Goal: Transaction & Acquisition: Purchase product/service

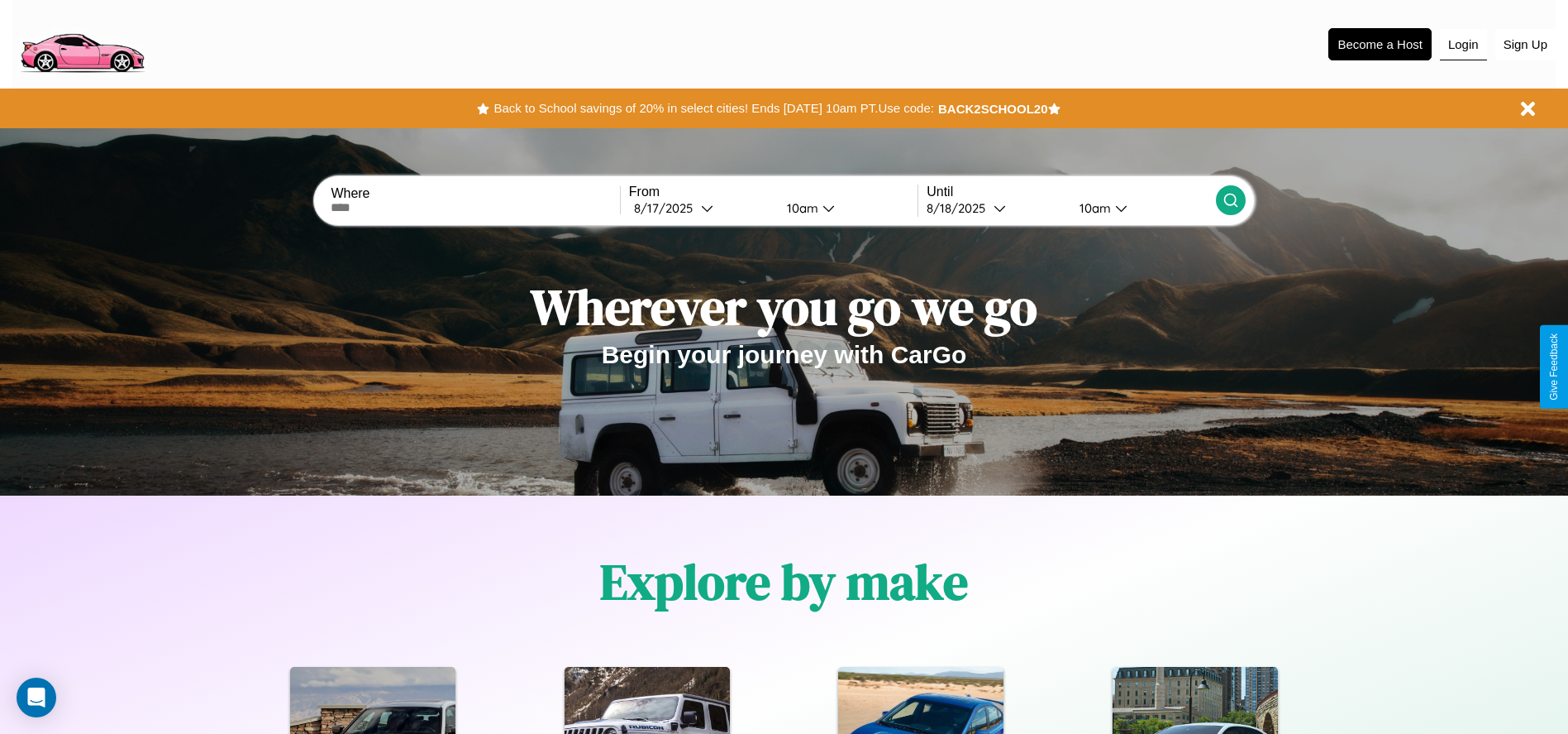
click at [1463, 44] on button "Login" at bounding box center [1464, 44] width 47 height 31
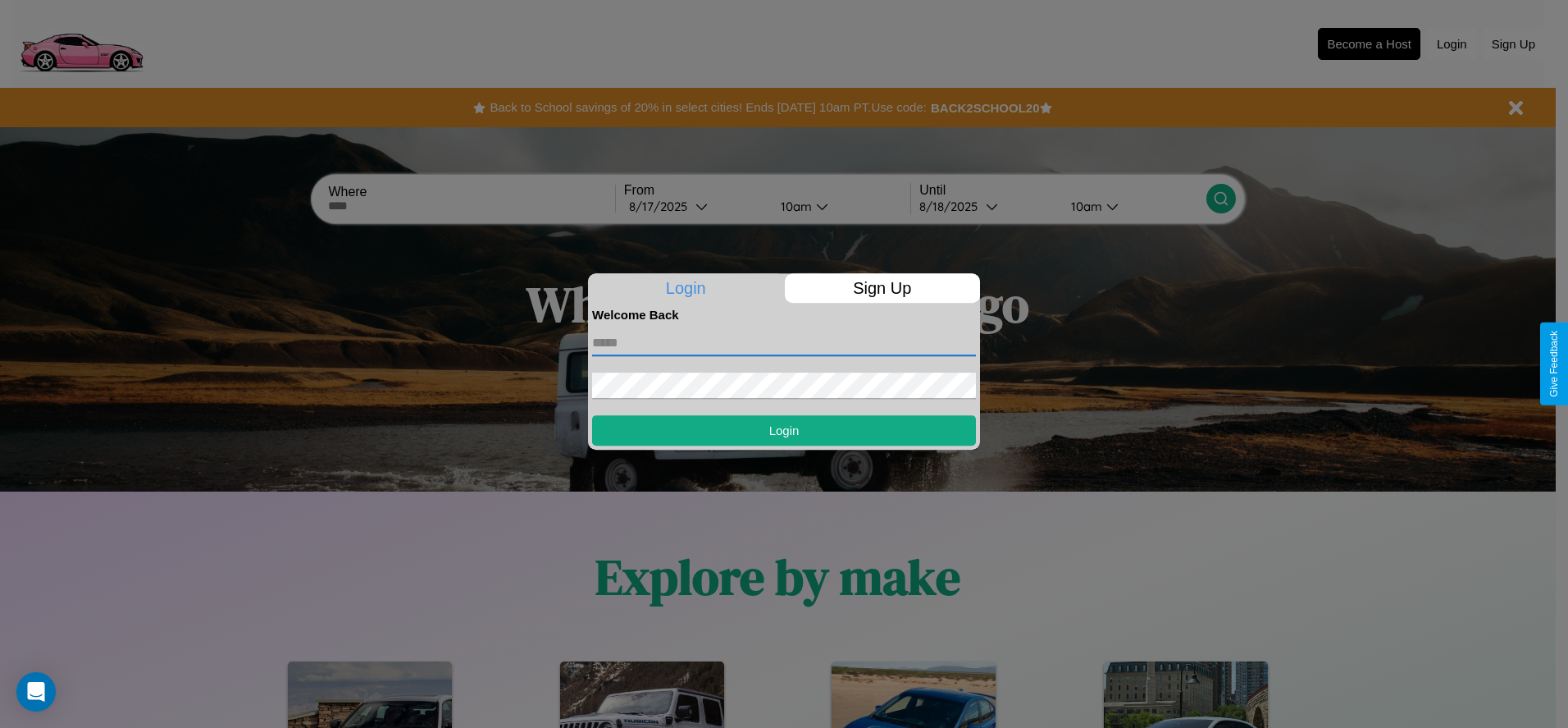
click at [784, 342] on input "text" at bounding box center [784, 342] width 383 height 26
type input "**********"
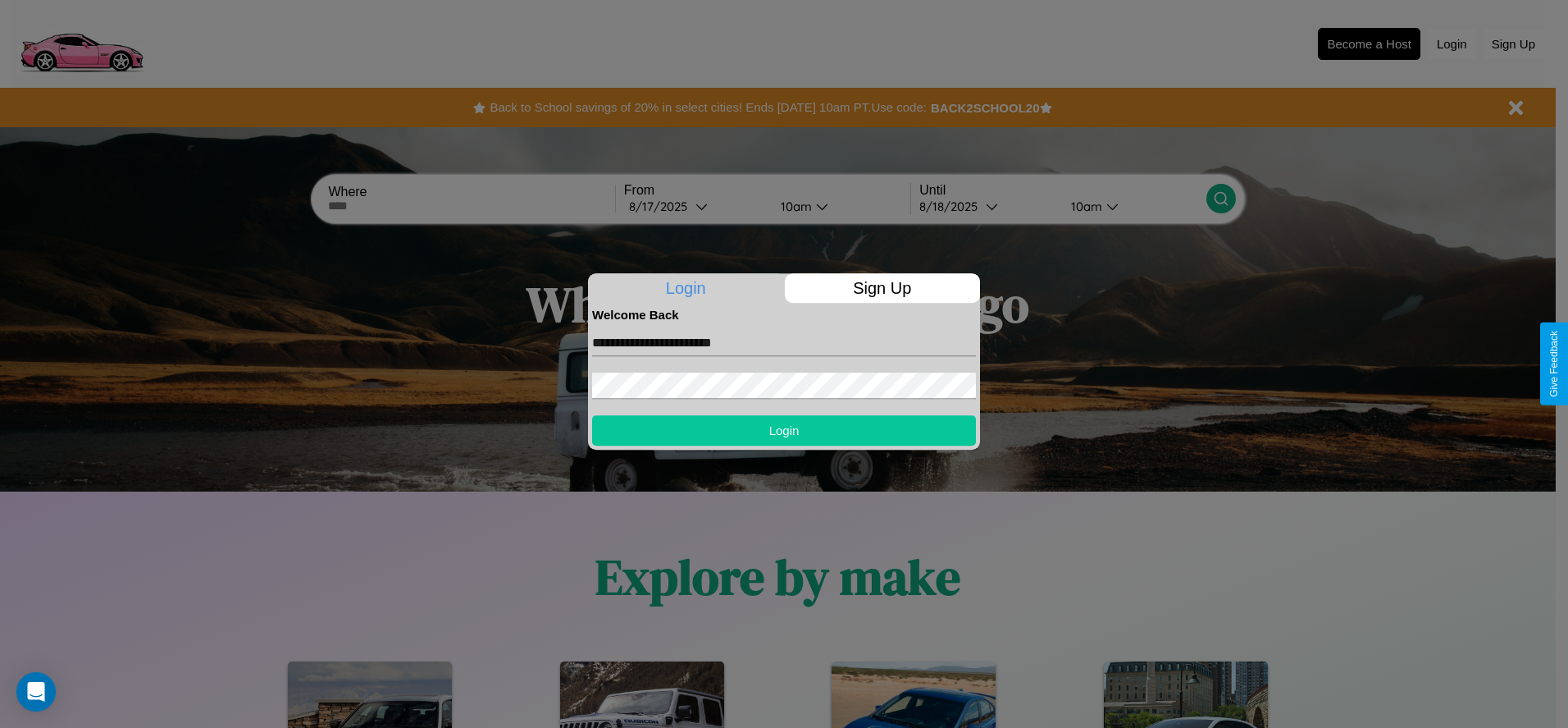
click at [784, 429] on button "Login" at bounding box center [784, 430] width 383 height 30
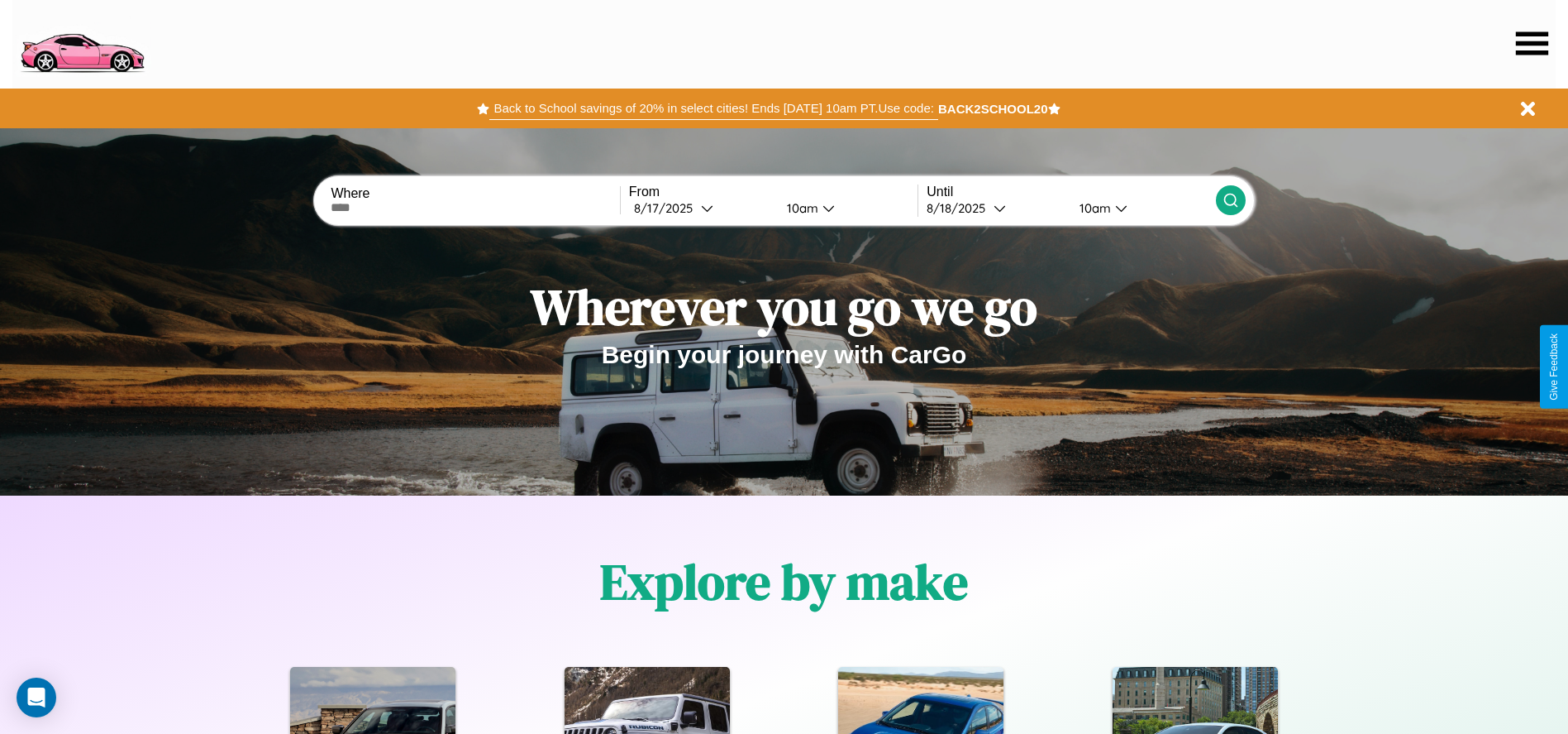
click at [713, 108] on button "Back to School savings of 20% in select cities! Ends 9/1 at 10am PT. Use code:" at bounding box center [713, 108] width 448 height 24
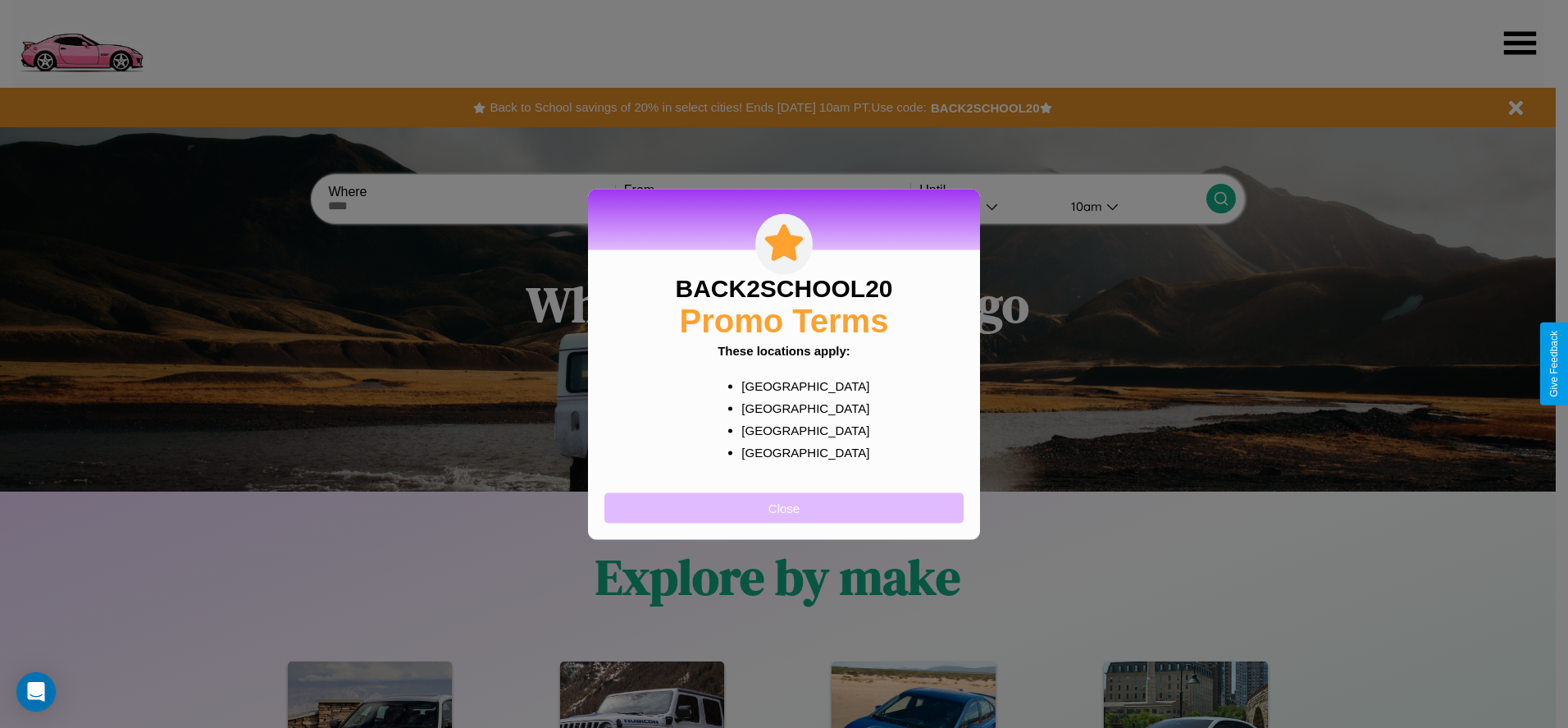
click at [784, 507] on button "Close" at bounding box center [784, 507] width 359 height 30
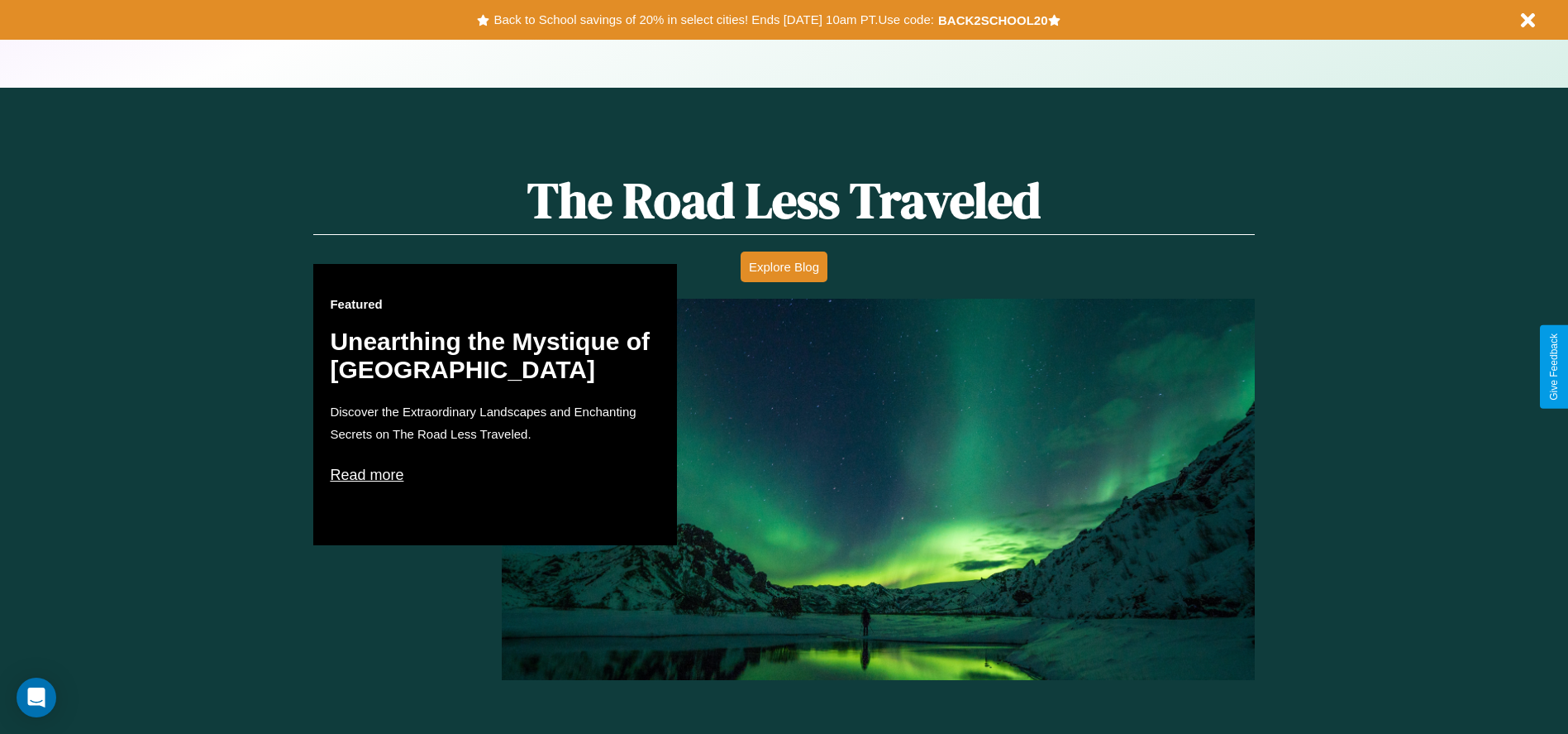
scroll to position [2001, 0]
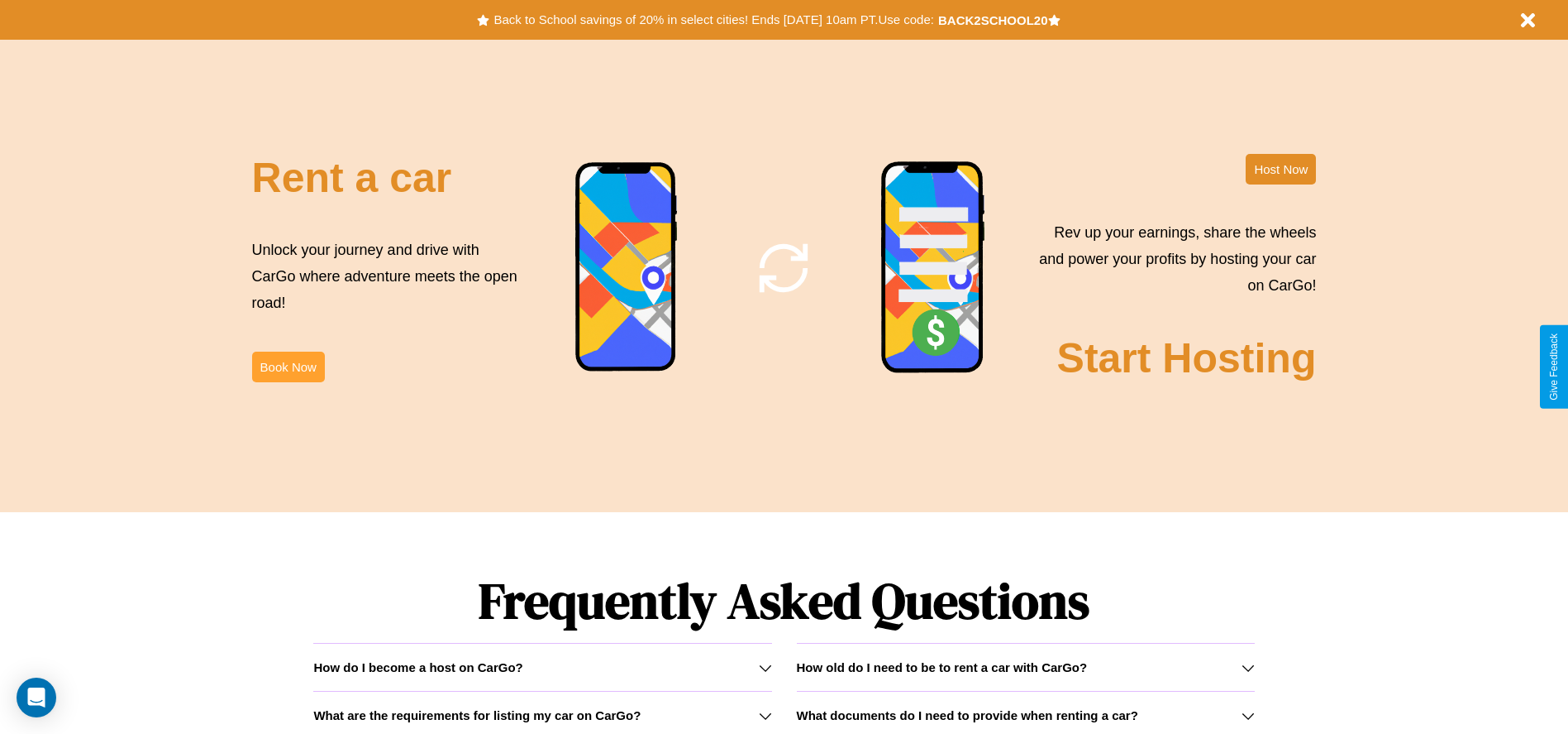
click at [287, 367] on button "Book Now" at bounding box center [288, 367] width 73 height 30
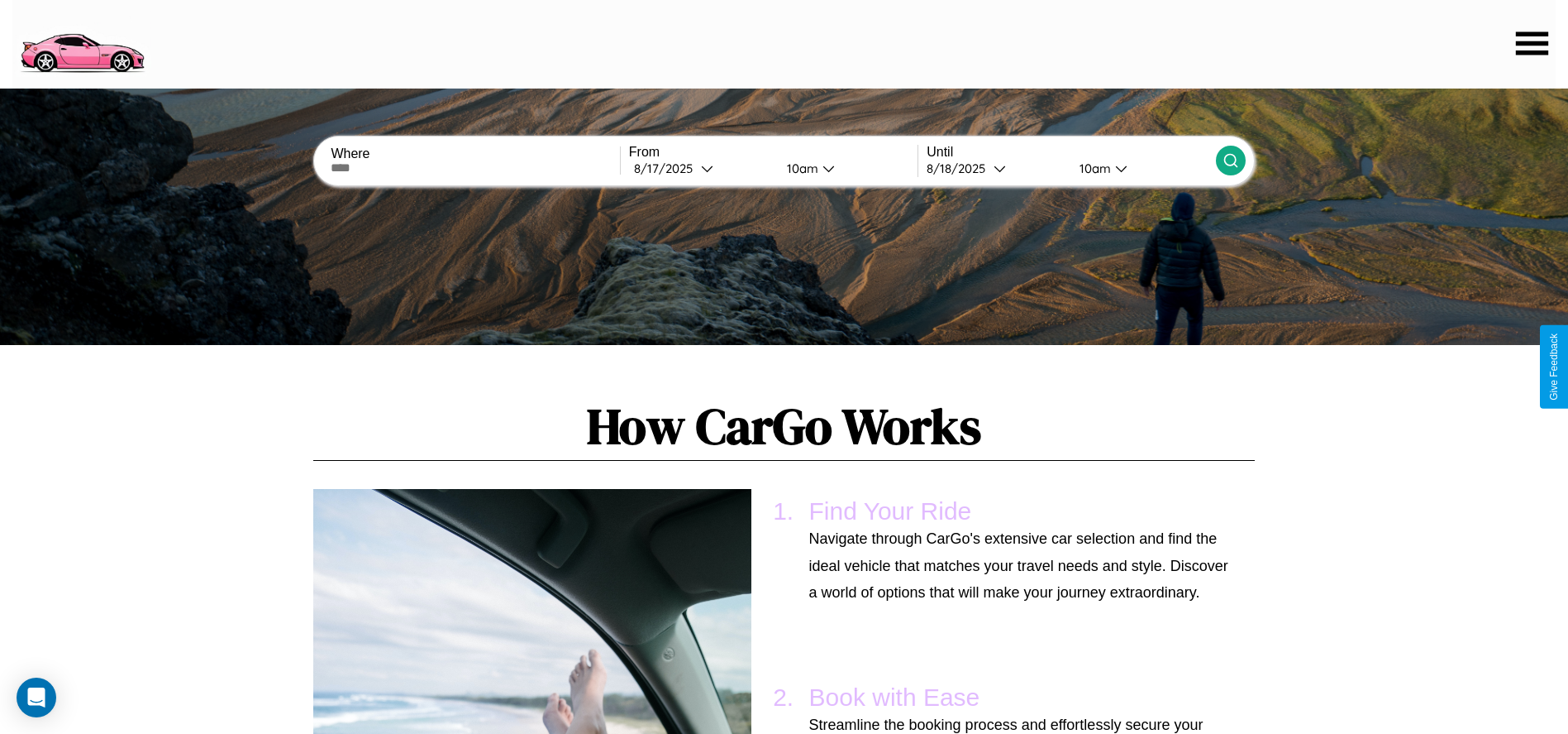
click at [476, 168] on input "text" at bounding box center [475, 168] width 288 height 13
type input "*******"
click at [701, 168] on icon at bounding box center [707, 168] width 13 height 13
select select "*"
select select "****"
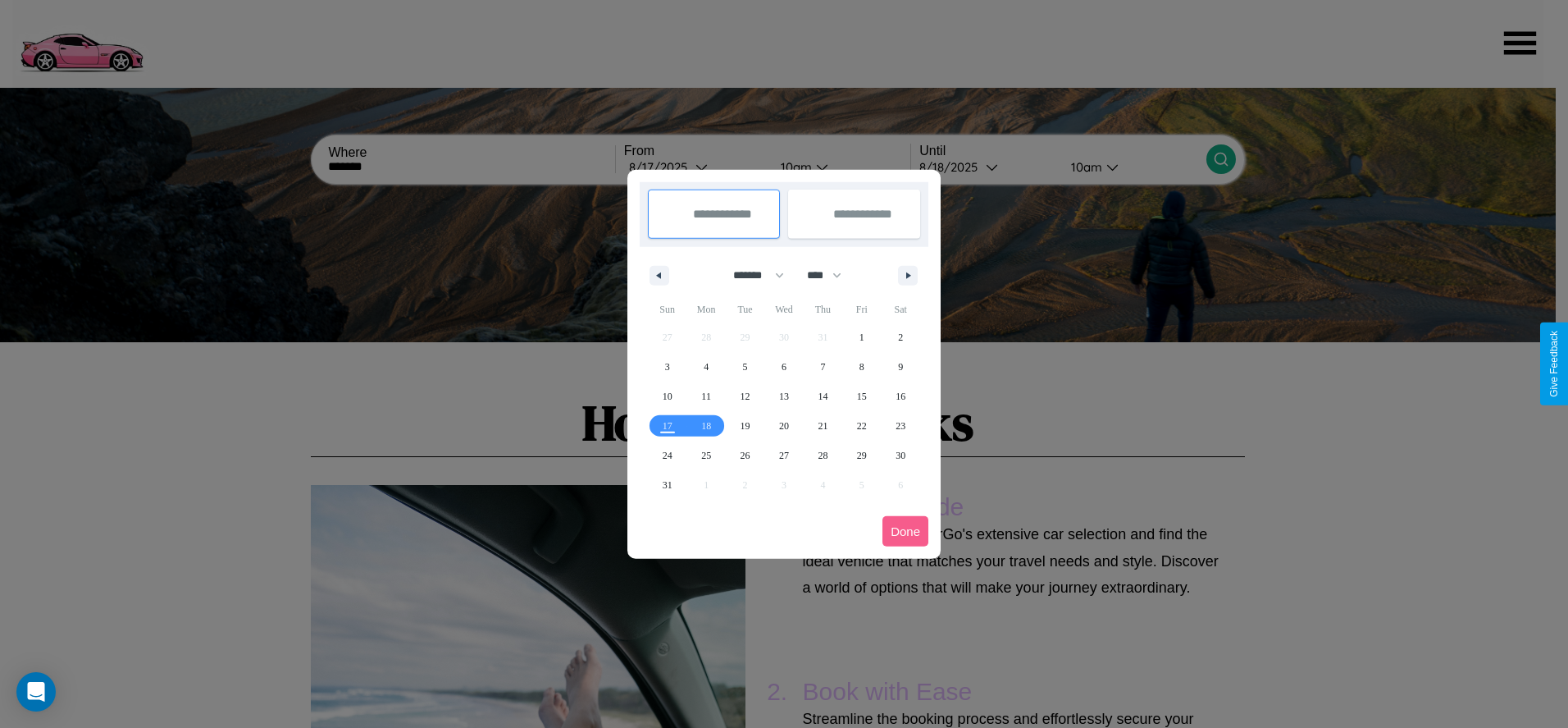
drag, startPoint x: 751, startPoint y: 275, endPoint x: 784, endPoint y: 329, distance: 63.3
click at [751, 275] on select "******* ******** ***** ***** *** **** **** ****** ********* ******* ******** **…" at bounding box center [756, 275] width 70 height 27
select select "**"
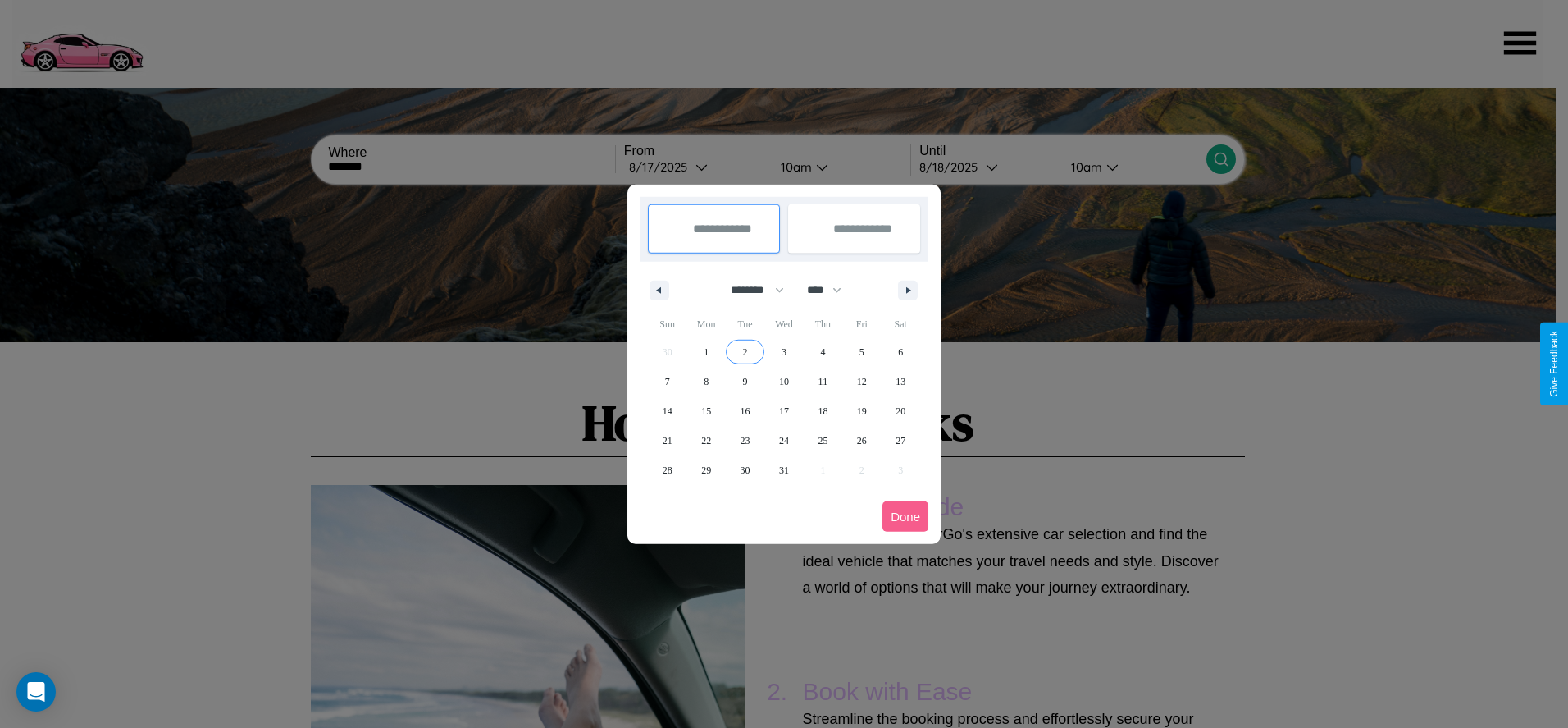
click at [744, 351] on span "2" at bounding box center [745, 351] width 5 height 29
type input "**********"
click at [861, 351] on span "5" at bounding box center [862, 351] width 5 height 29
type input "**********"
click at [905, 516] on button "Done" at bounding box center [905, 516] width 46 height 30
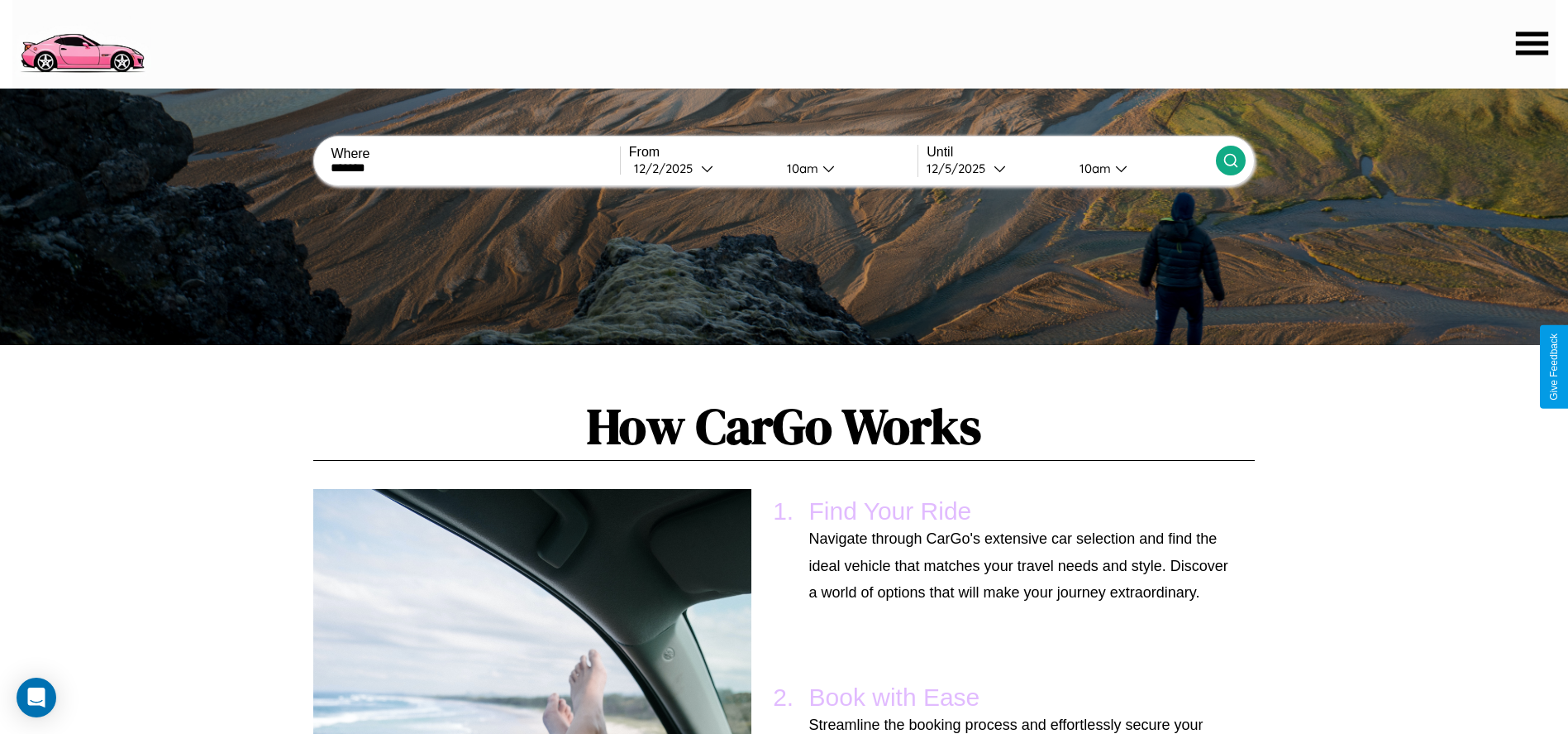
click at [799, 168] on div "10am" at bounding box center [801, 168] width 44 height 16
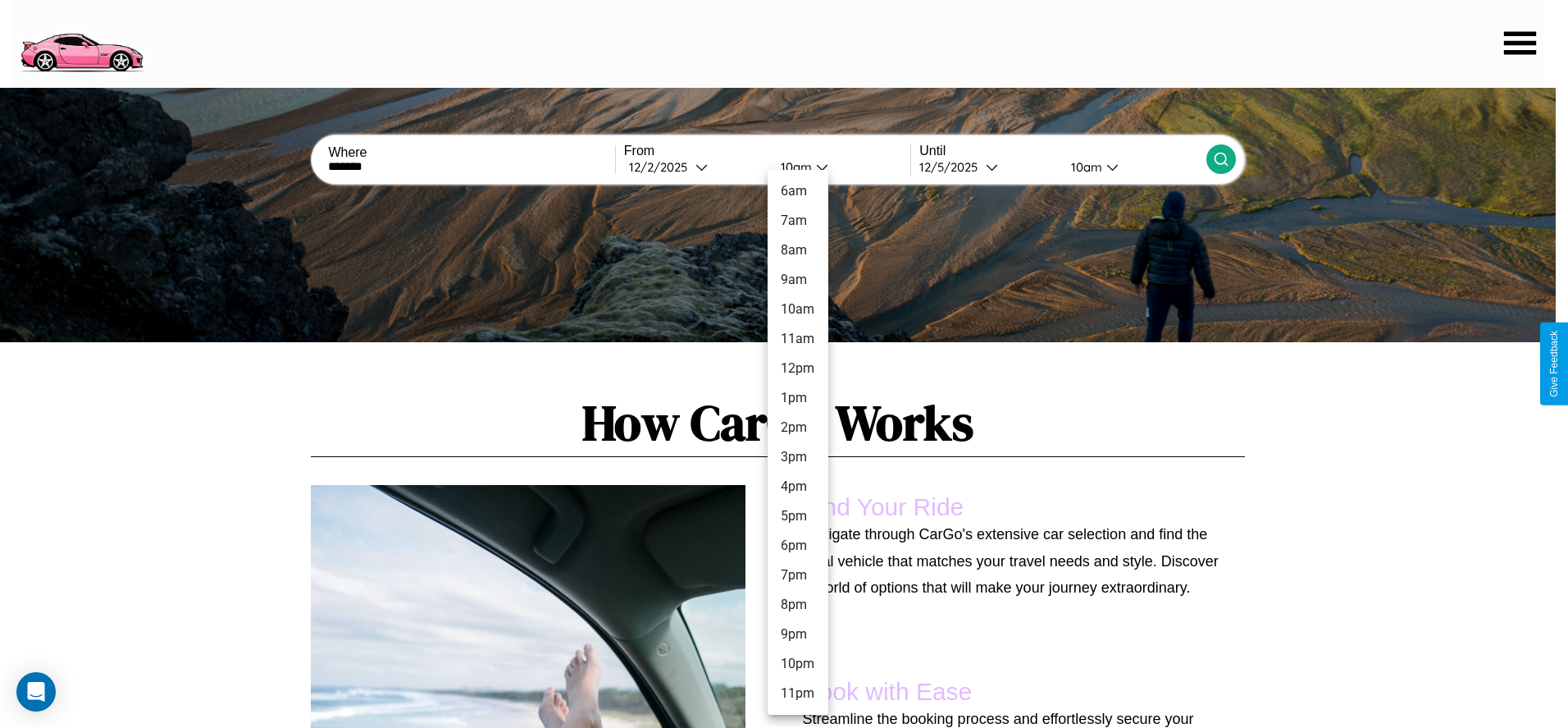
click at [797, 428] on li "2pm" at bounding box center [798, 427] width 61 height 29
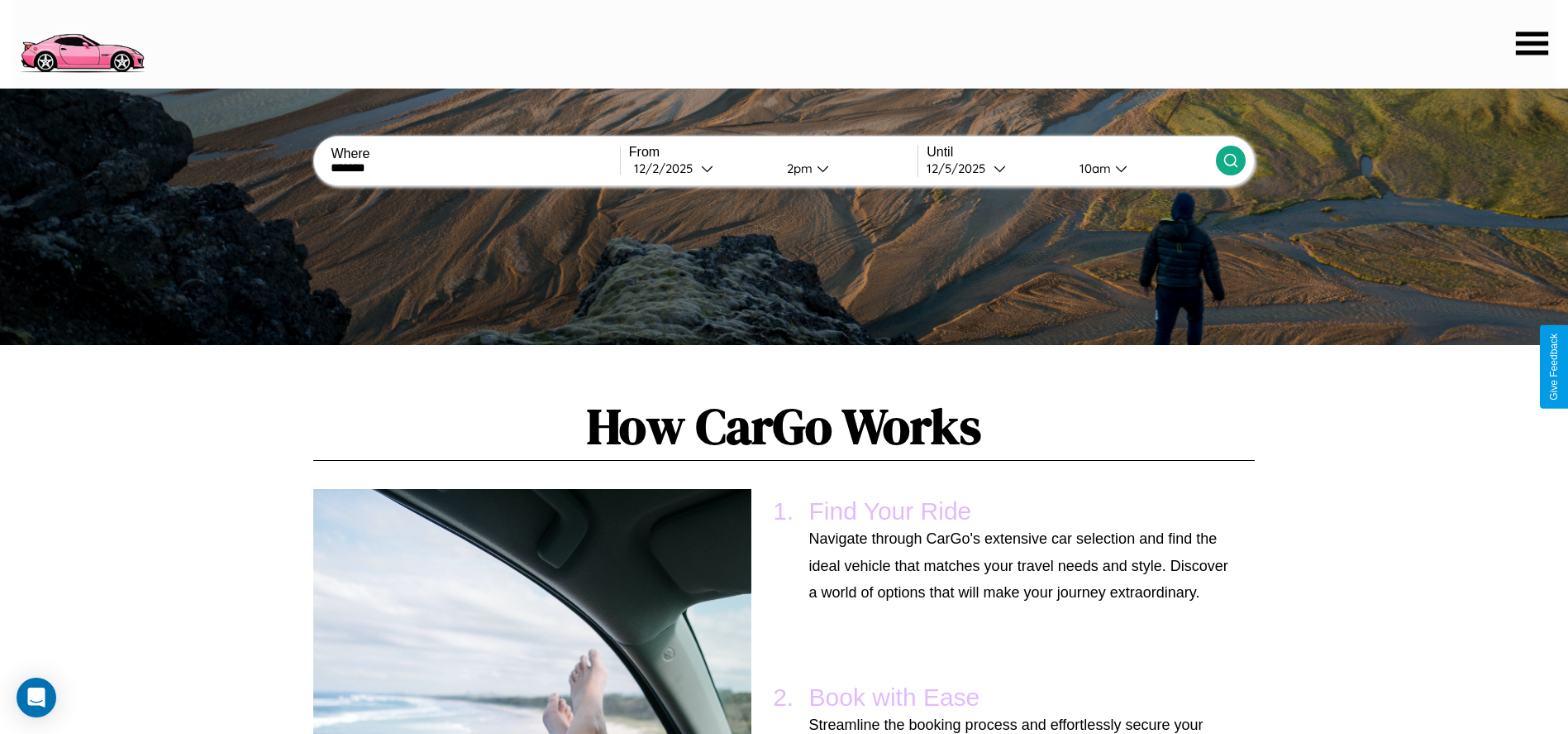
click at [1230, 161] on icon at bounding box center [1231, 161] width 17 height 17
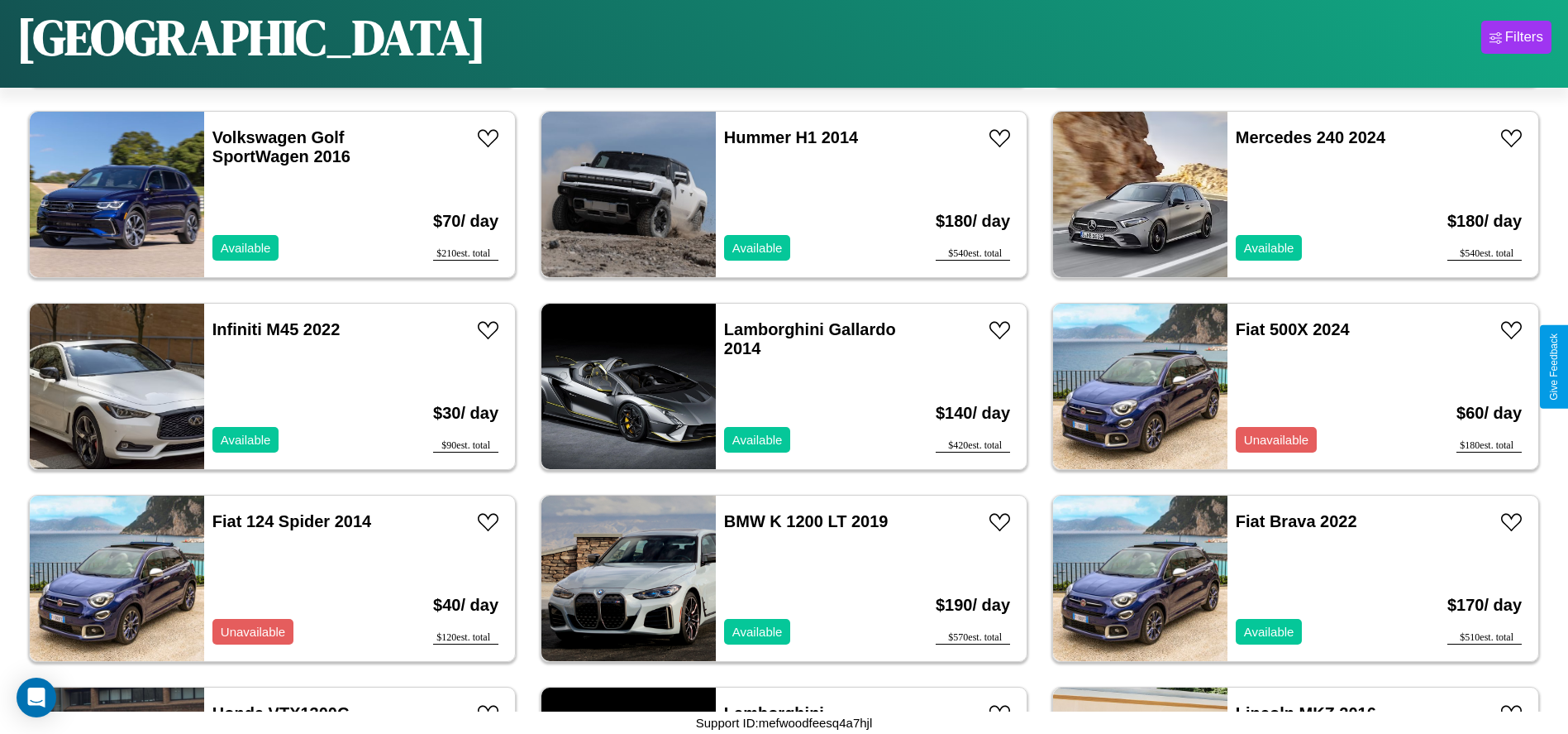
scroll to position [3255, 0]
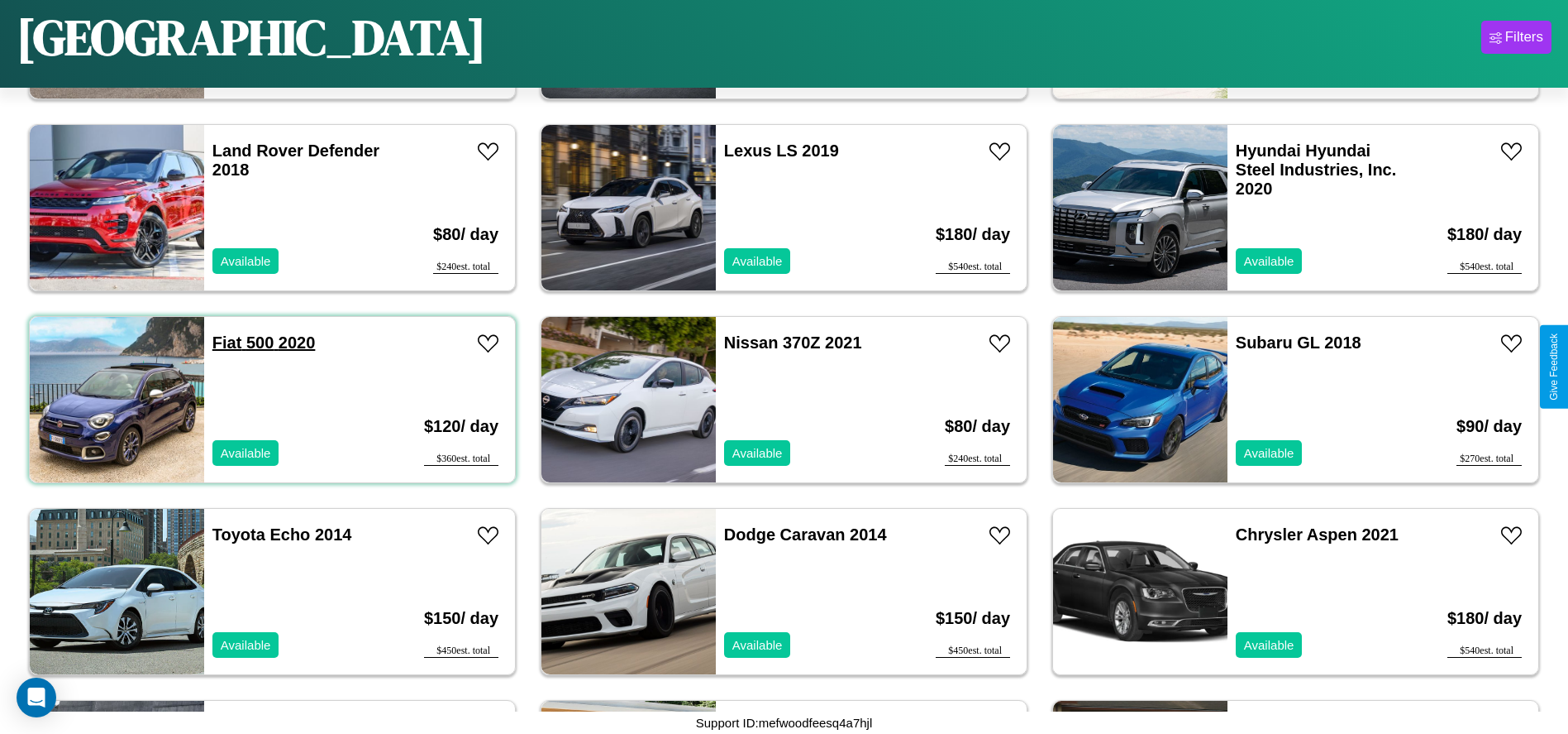
click at [225, 342] on link "Fiat 500 2020" at bounding box center [264, 342] width 103 height 18
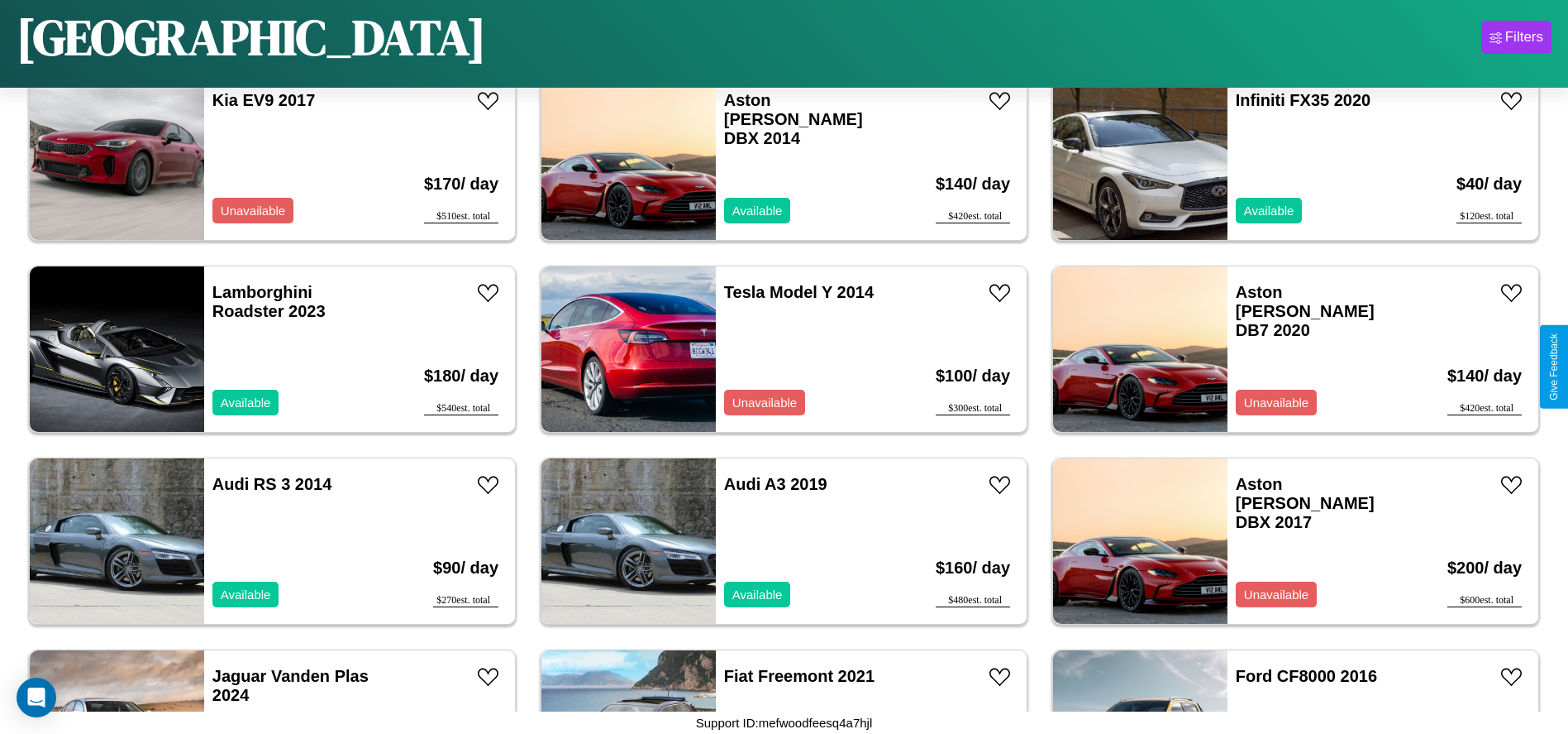
scroll to position [6901, 0]
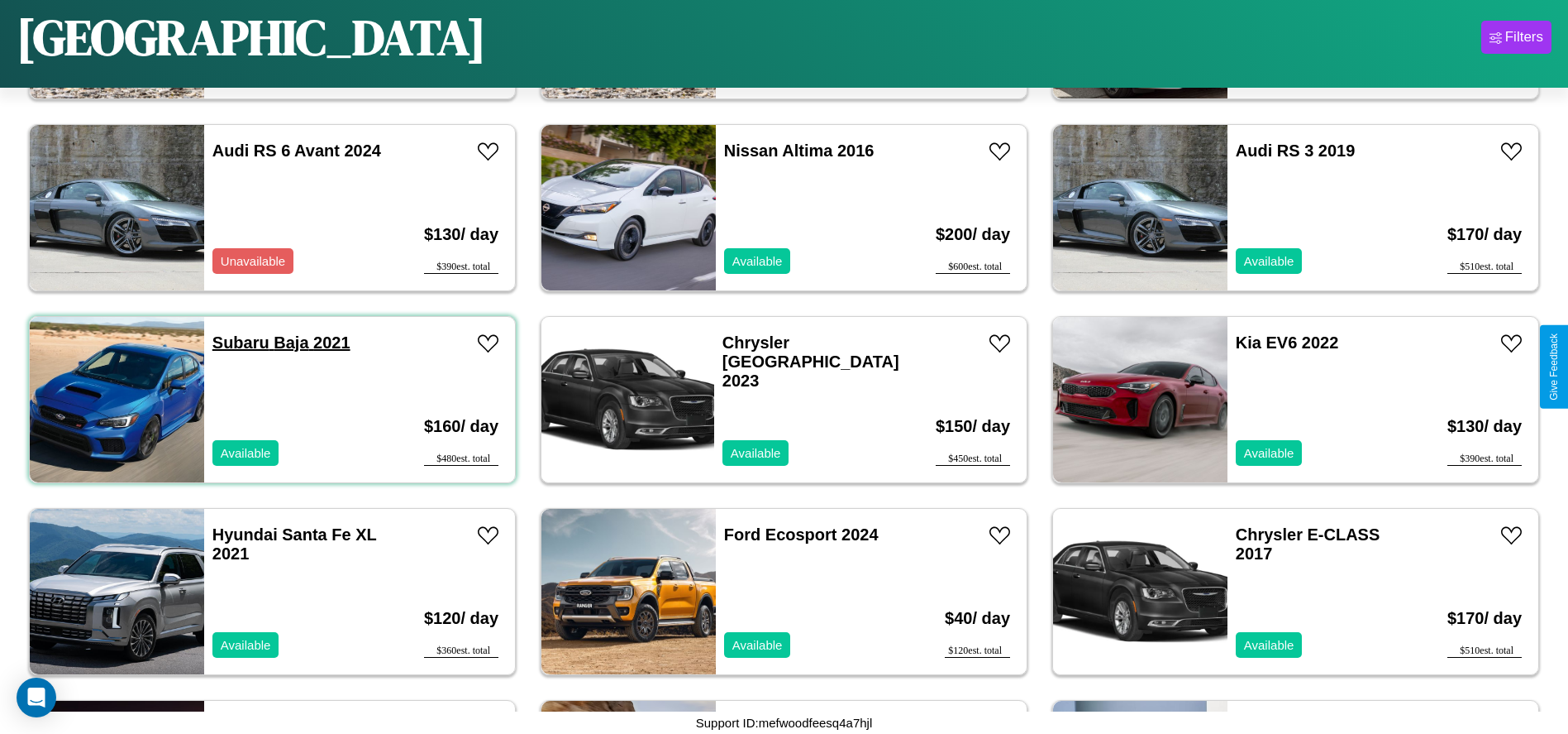
click at [239, 342] on link "Subaru Baja 2021" at bounding box center [282, 342] width 138 height 18
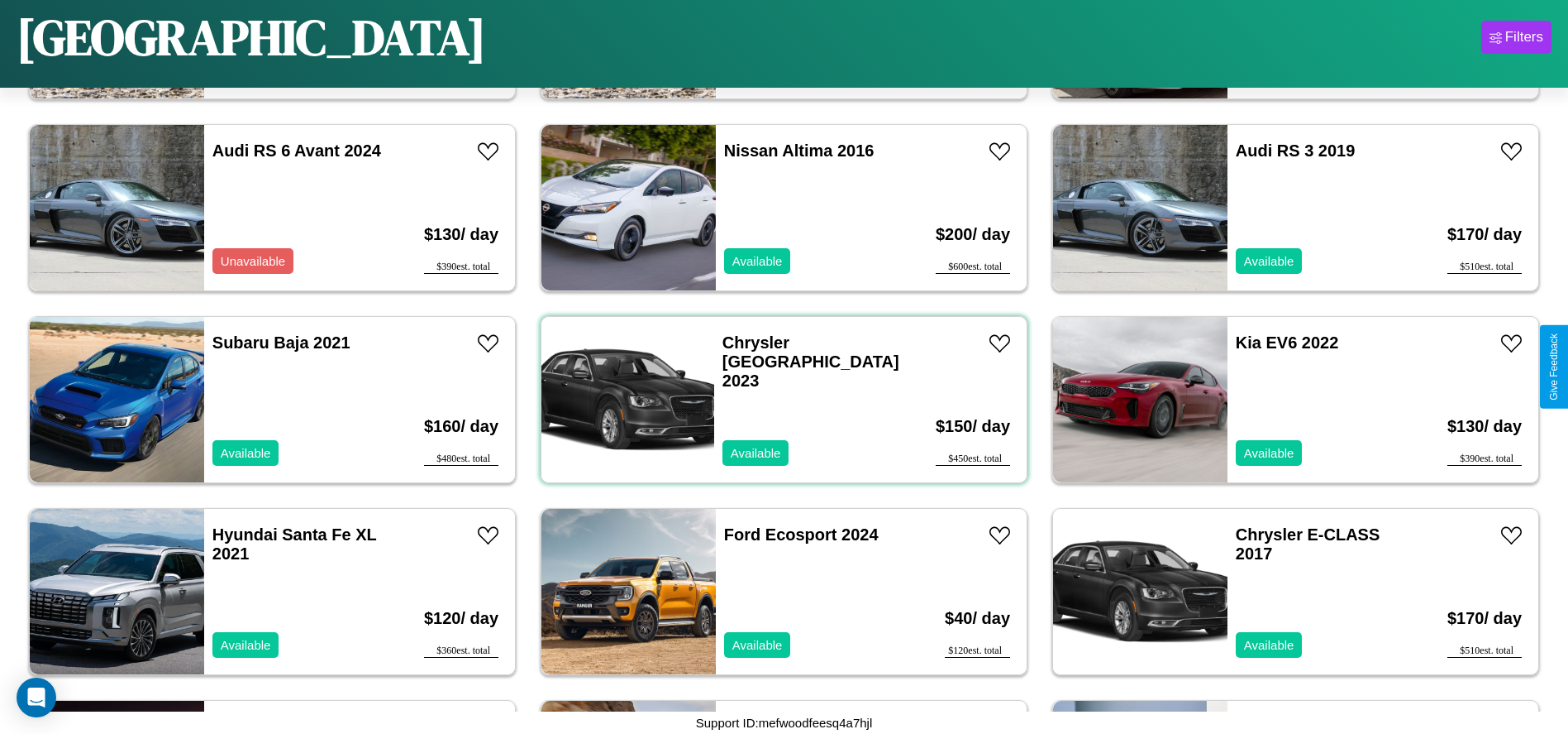
scroll to position [3831, 0]
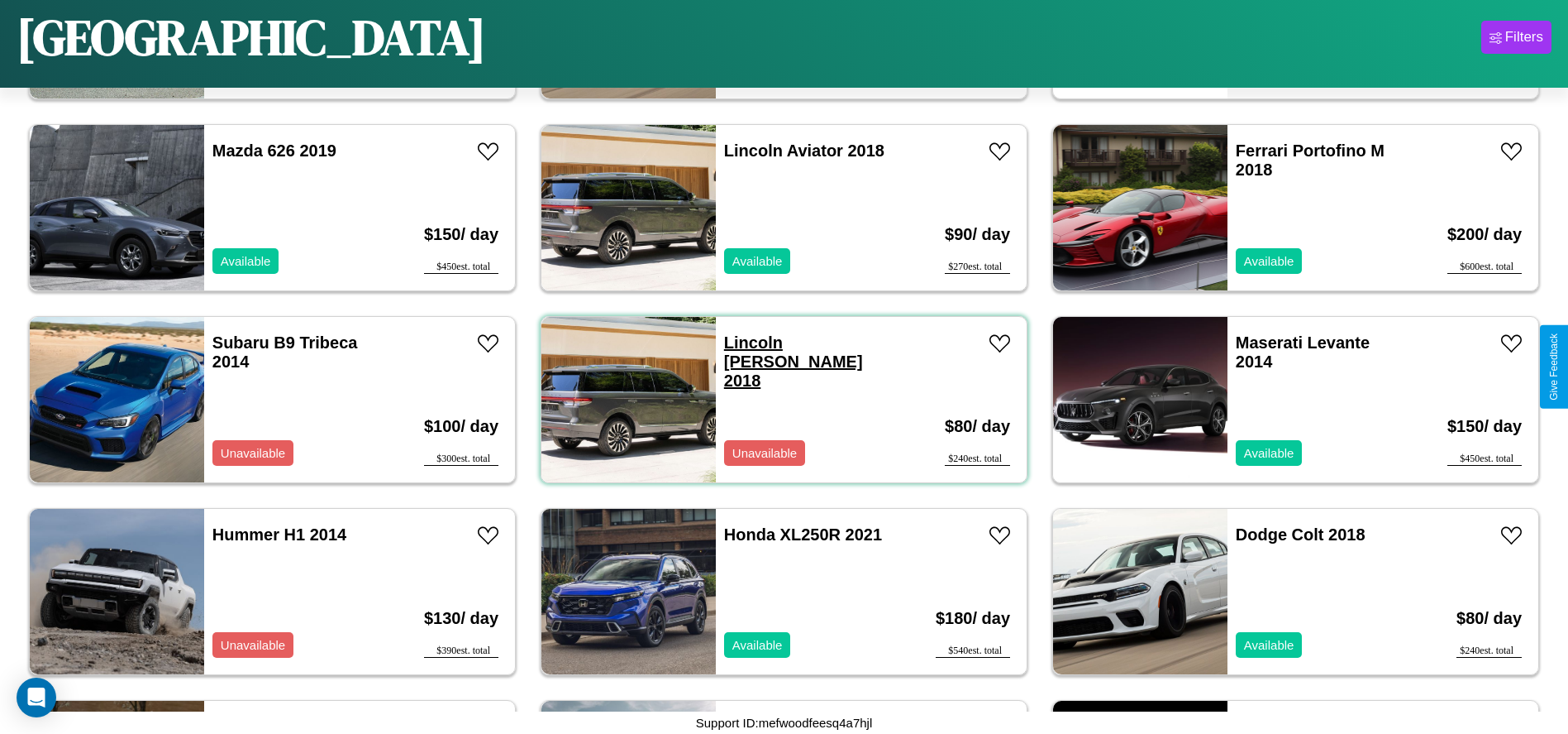
click at [747, 342] on link "Lincoln Blackwood 2018" at bounding box center [793, 361] width 139 height 56
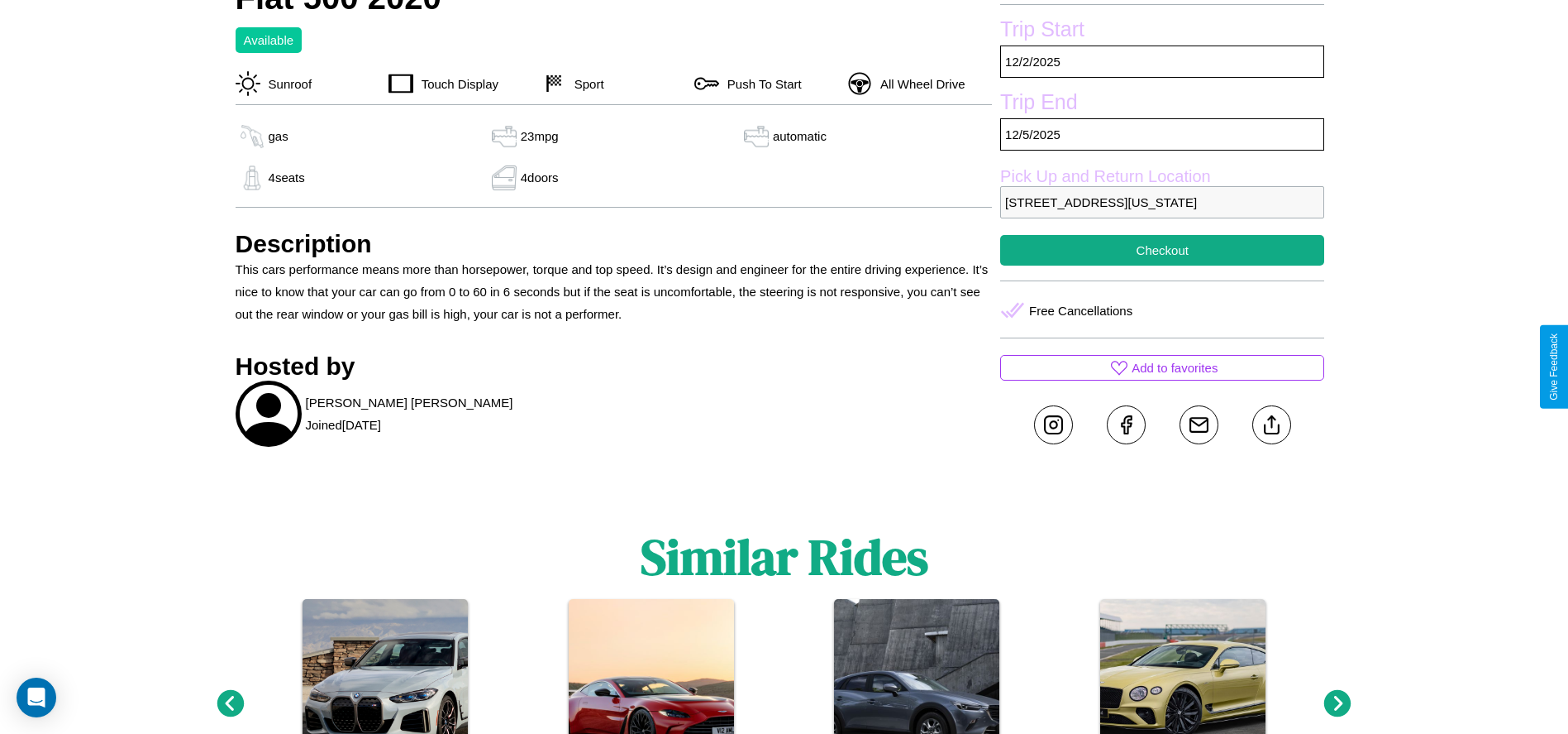
scroll to position [546, 0]
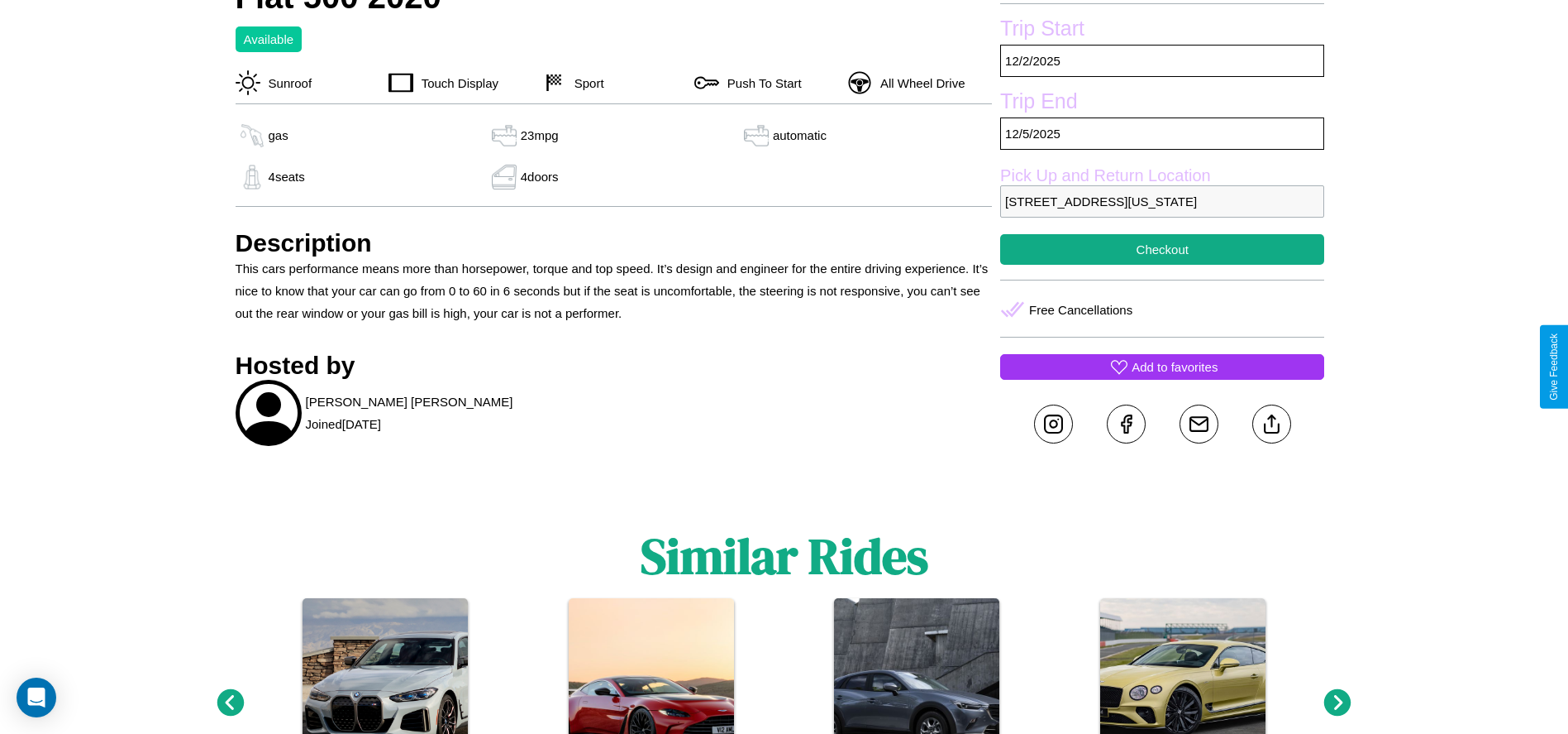
click at [1162, 367] on p "Add to favorites" at bounding box center [1175, 367] width 86 height 23
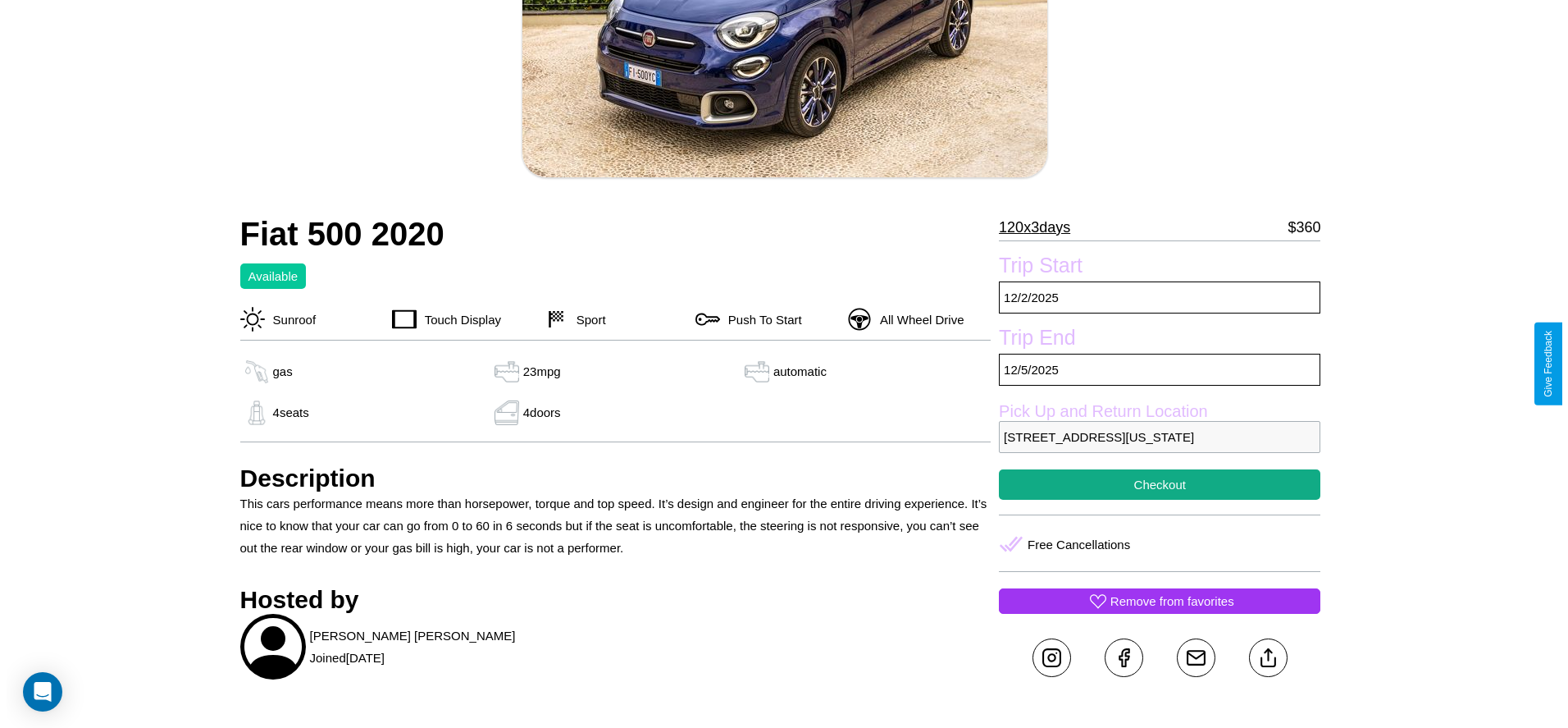
scroll to position [238, 0]
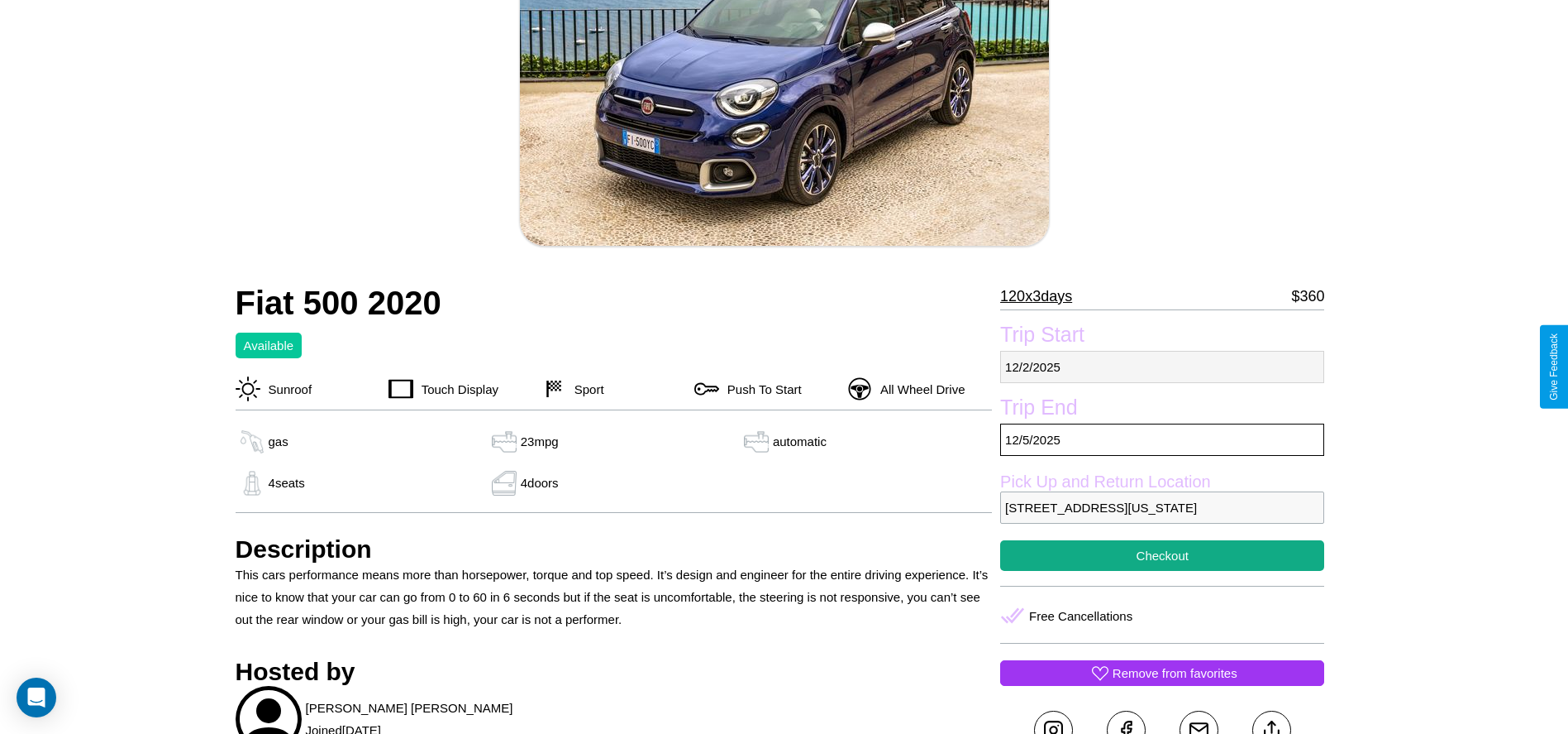
click at [1162, 367] on p "12 / 2 / 2025" at bounding box center [1162, 367] width 324 height 32
select select "*"
select select "****"
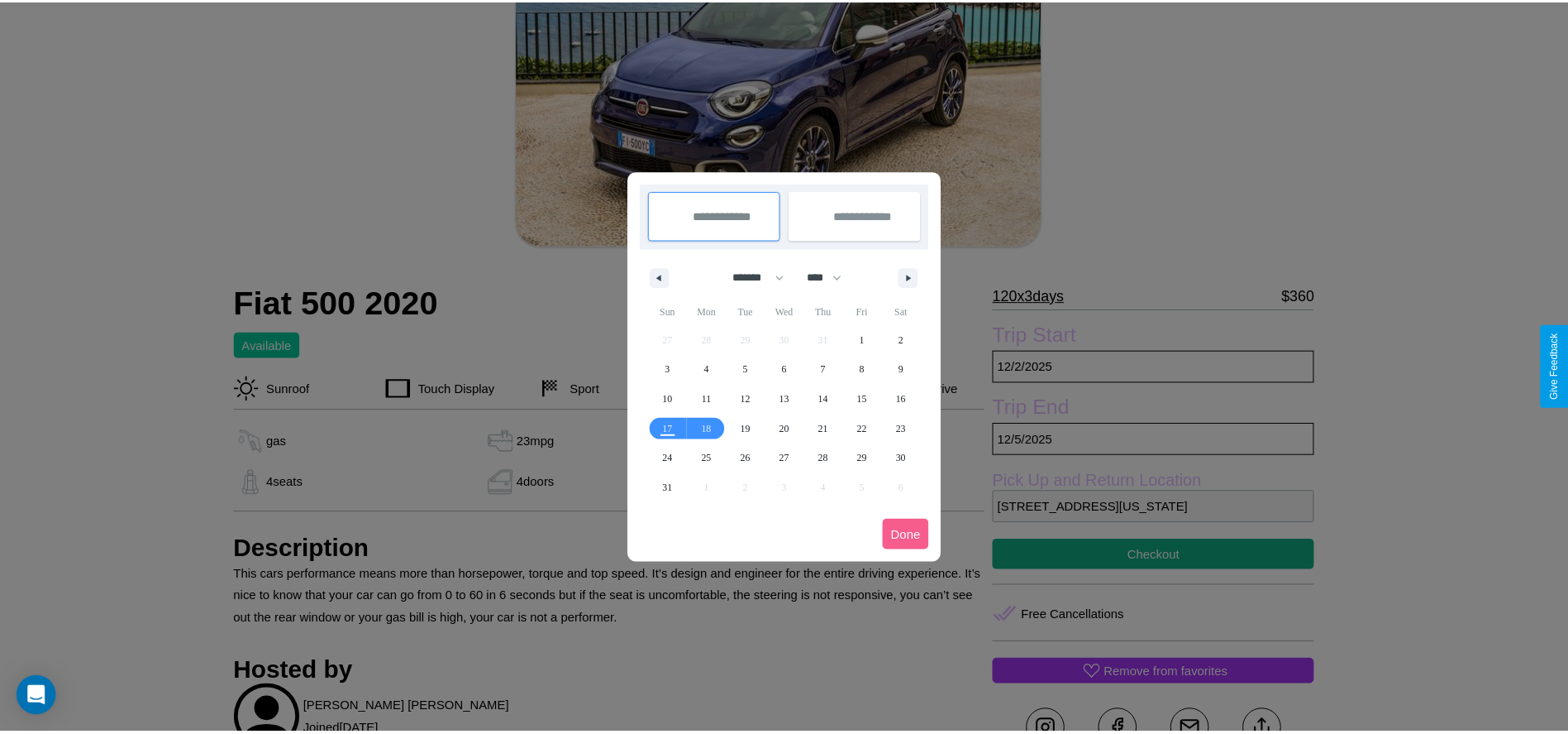
scroll to position [0, 0]
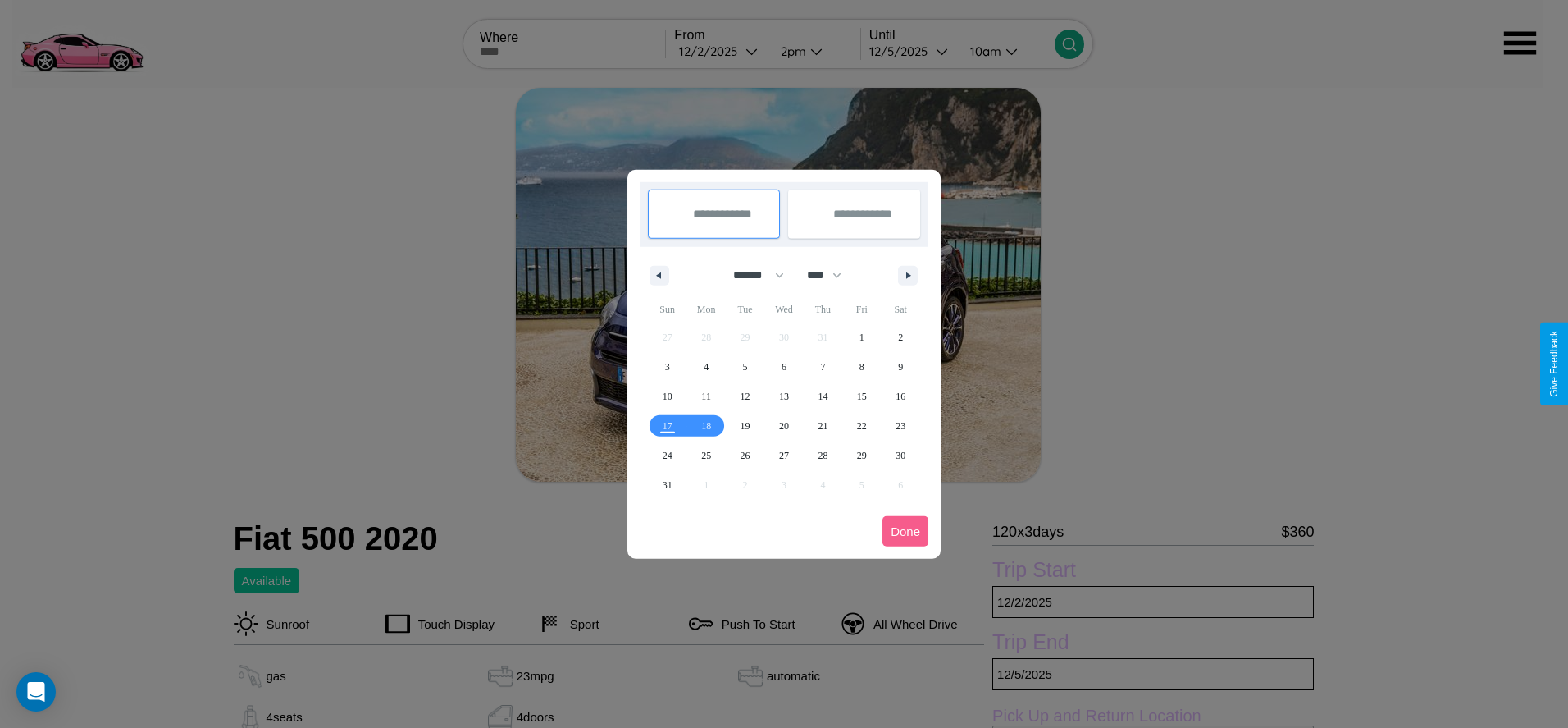
click at [720, 51] on div at bounding box center [784, 364] width 1568 height 728
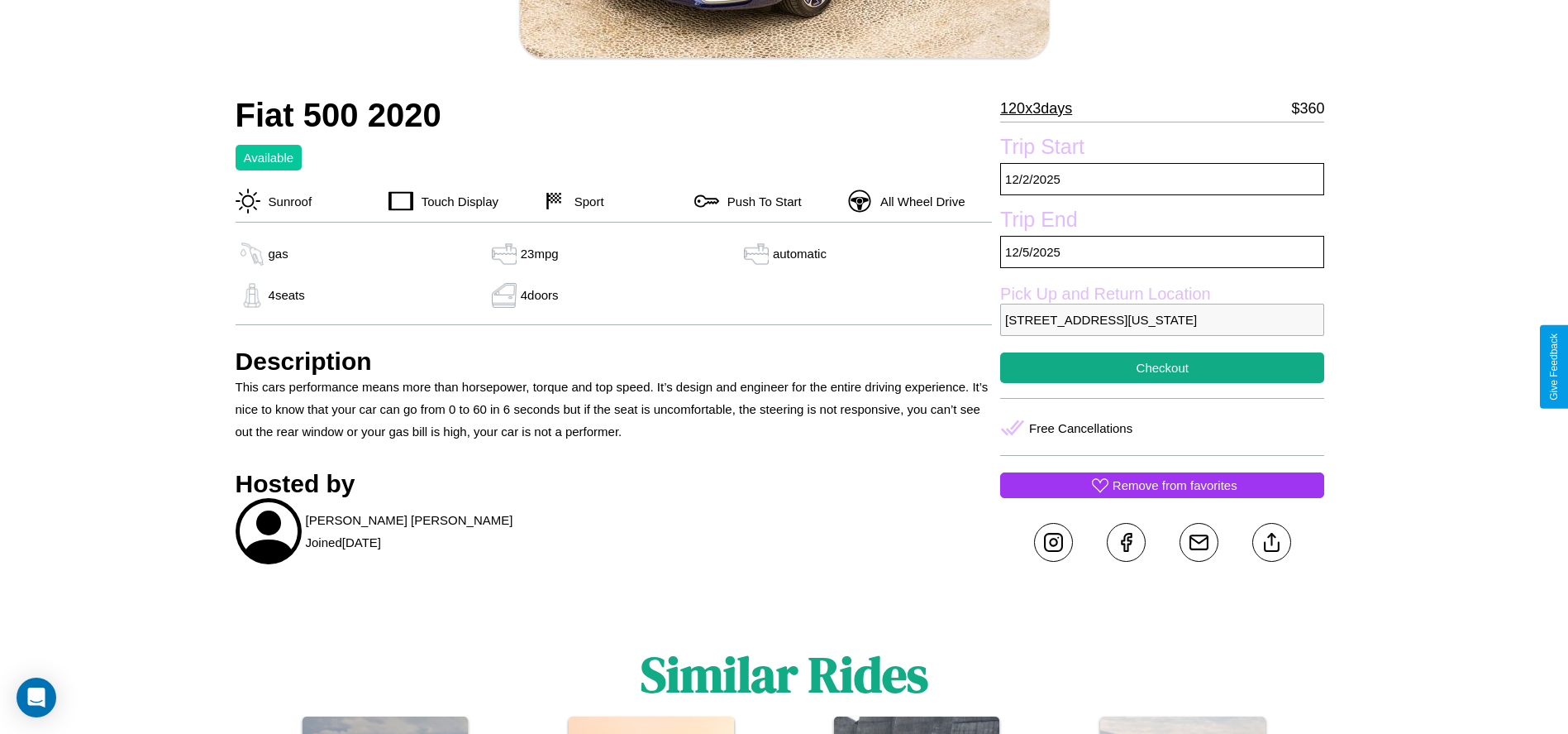
scroll to position [429, 0]
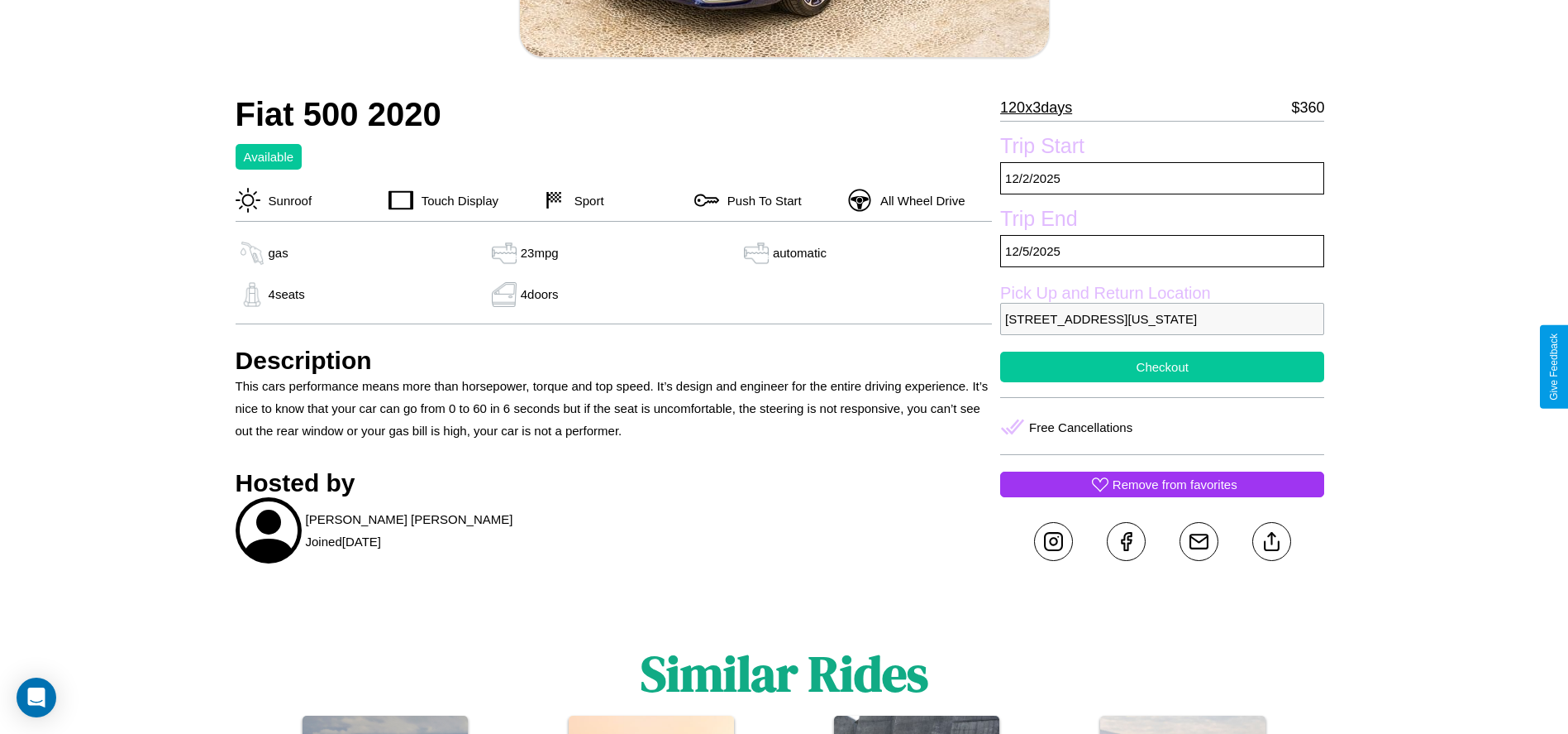
click at [1162, 367] on button "Checkout" at bounding box center [1162, 367] width 324 height 30
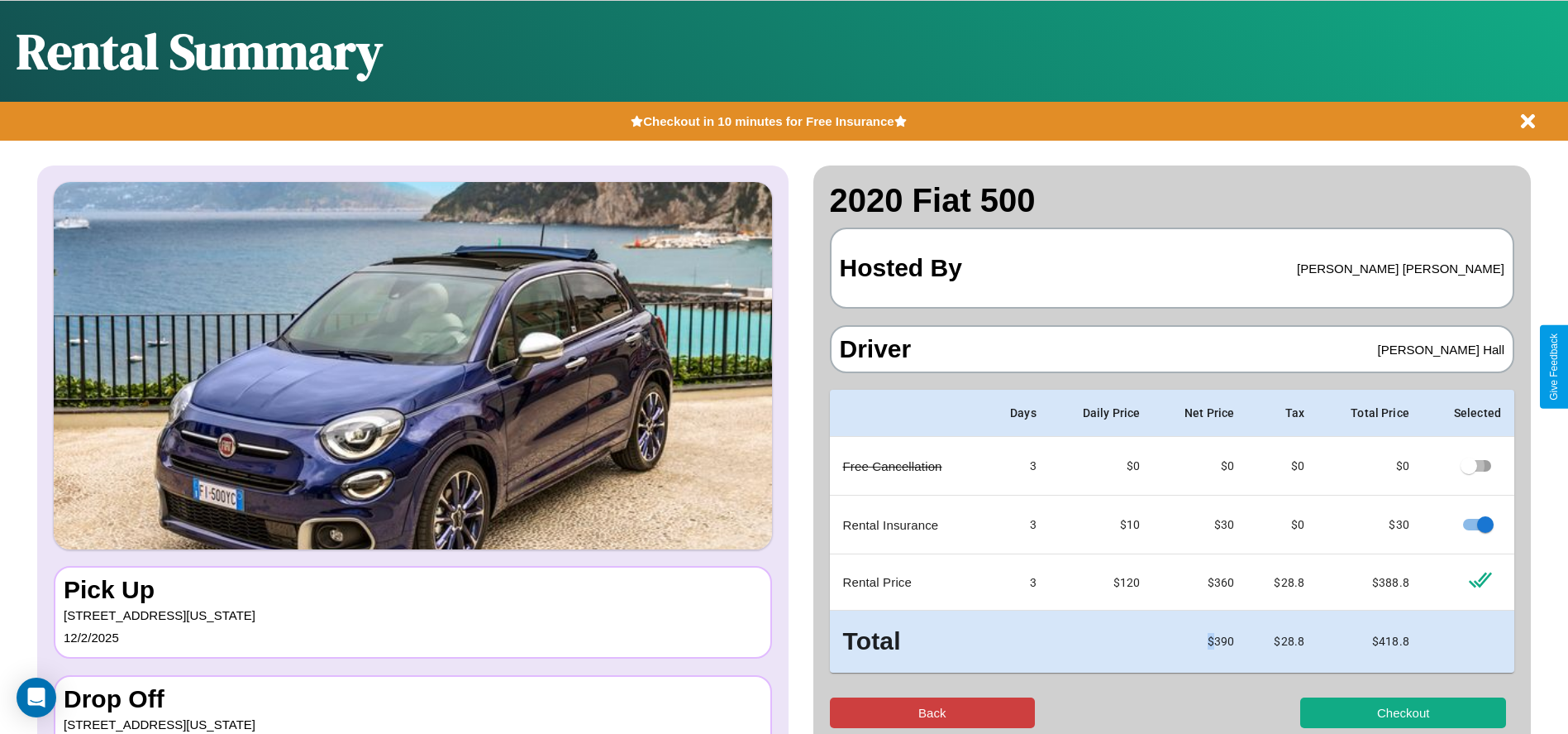
click at [932, 712] on button "Back" at bounding box center [933, 712] width 206 height 30
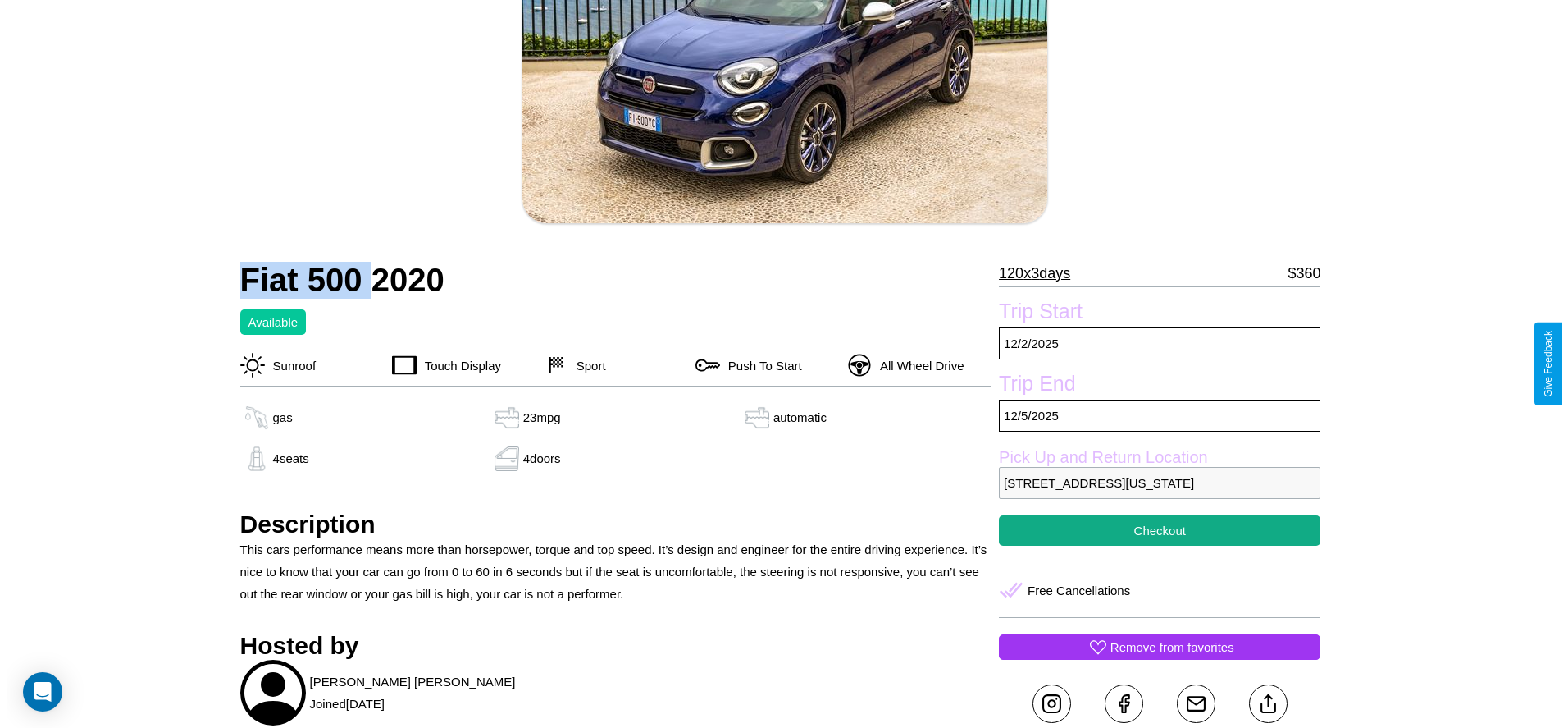
scroll to position [425, 0]
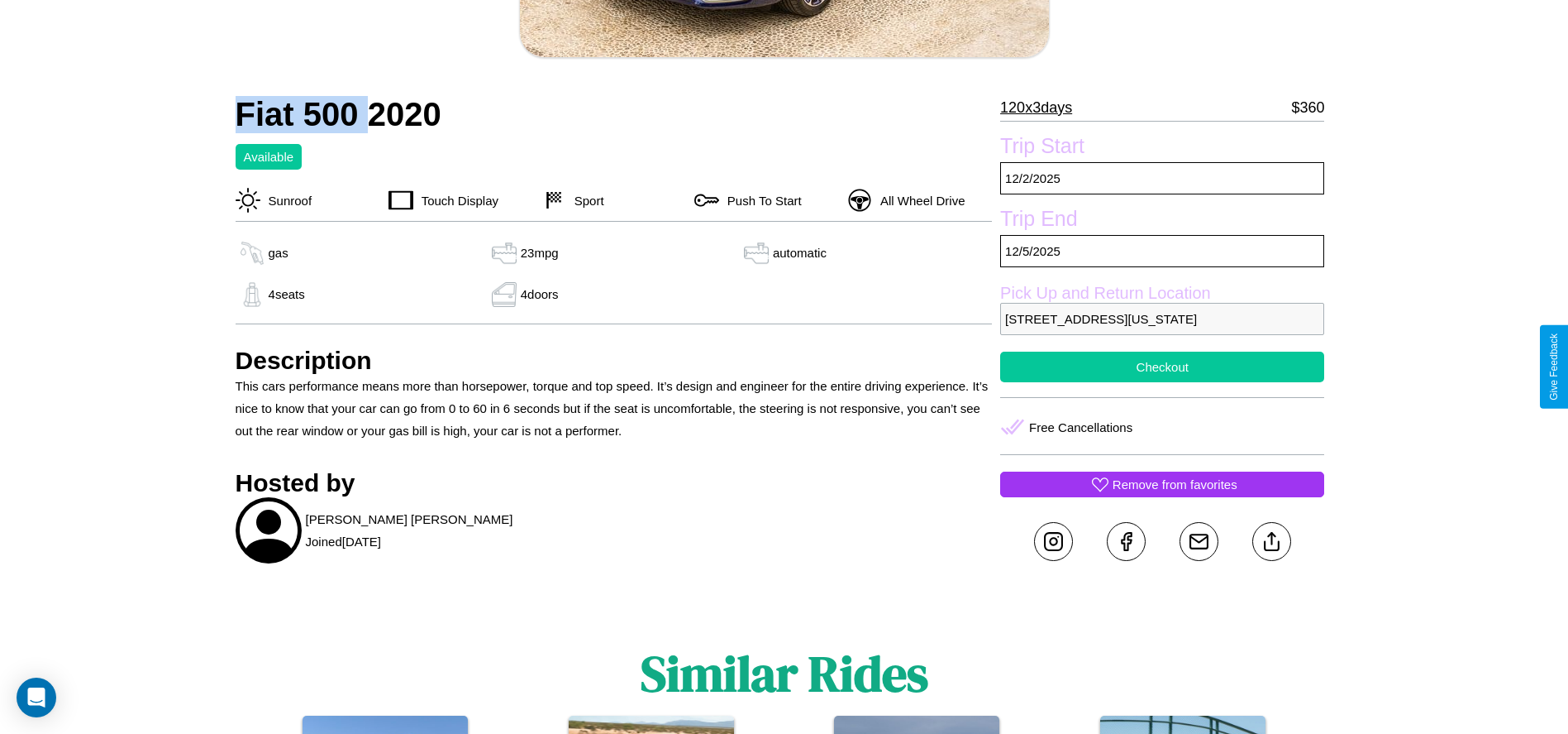
click at [1162, 367] on button "Checkout" at bounding box center [1162, 367] width 324 height 30
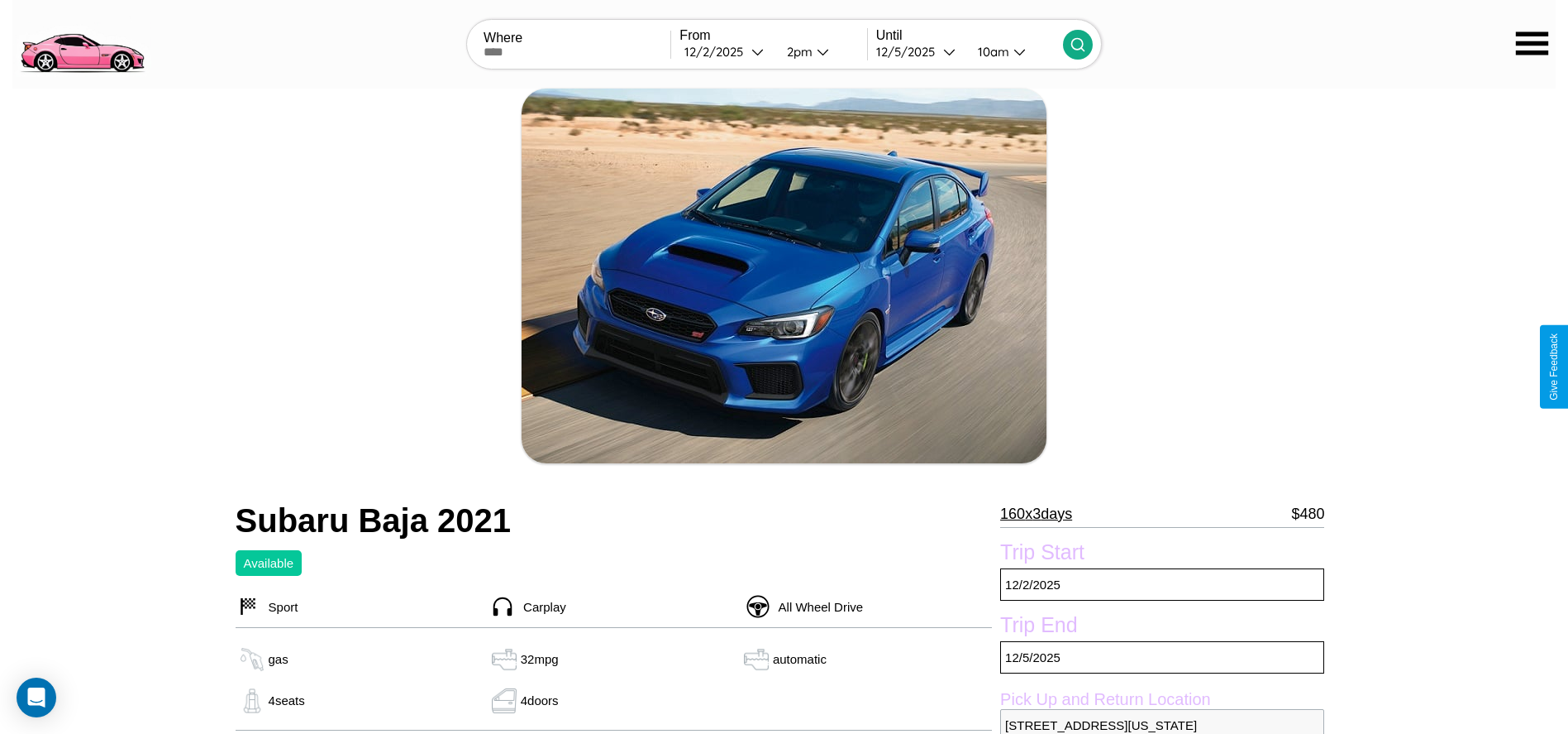
scroll to position [358, 0]
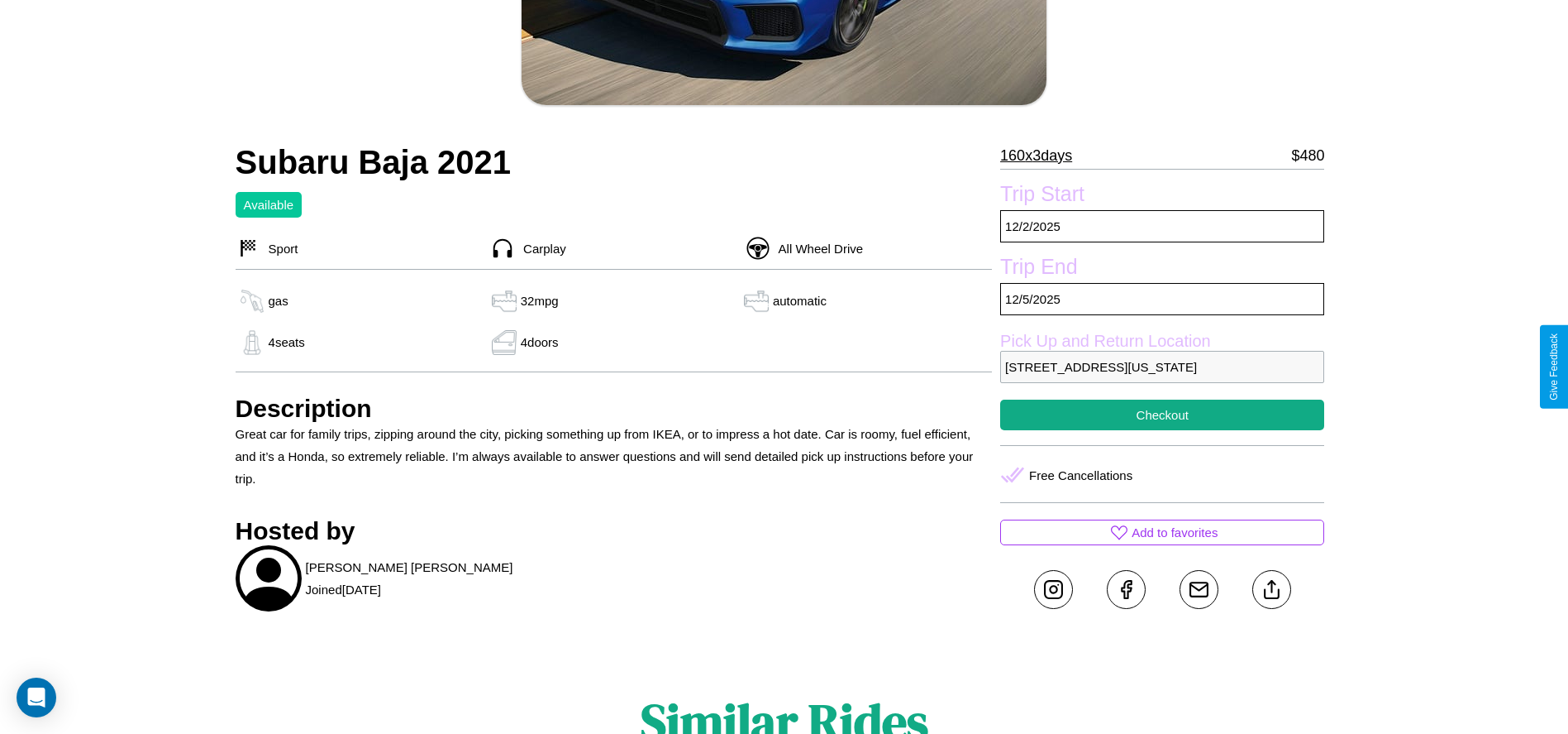
click at [1162, 367] on p "[STREET_ADDRESS][US_STATE]" at bounding box center [1162, 367] width 324 height 32
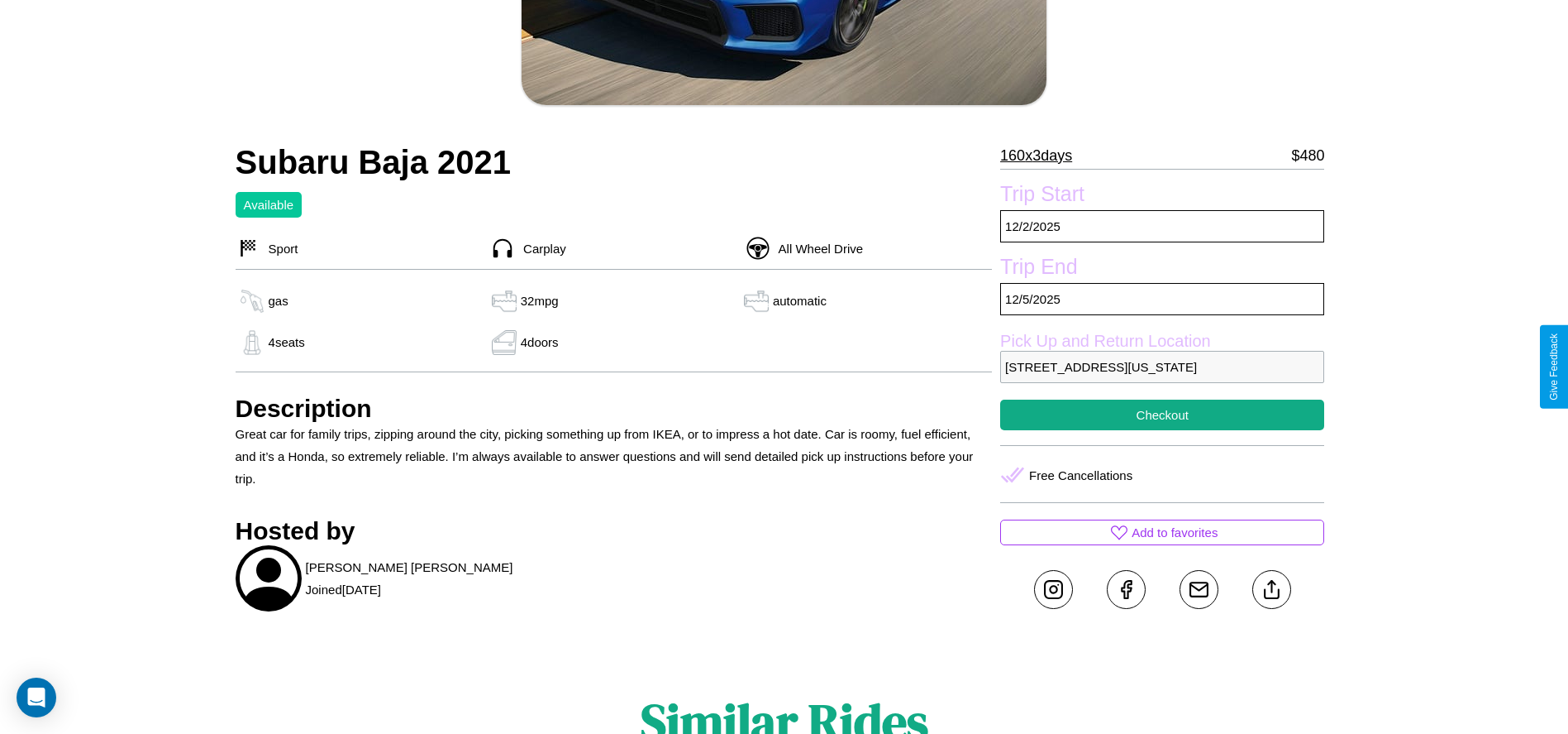
click at [1162, 367] on p "[STREET_ADDRESS][US_STATE]" at bounding box center [1162, 367] width 324 height 32
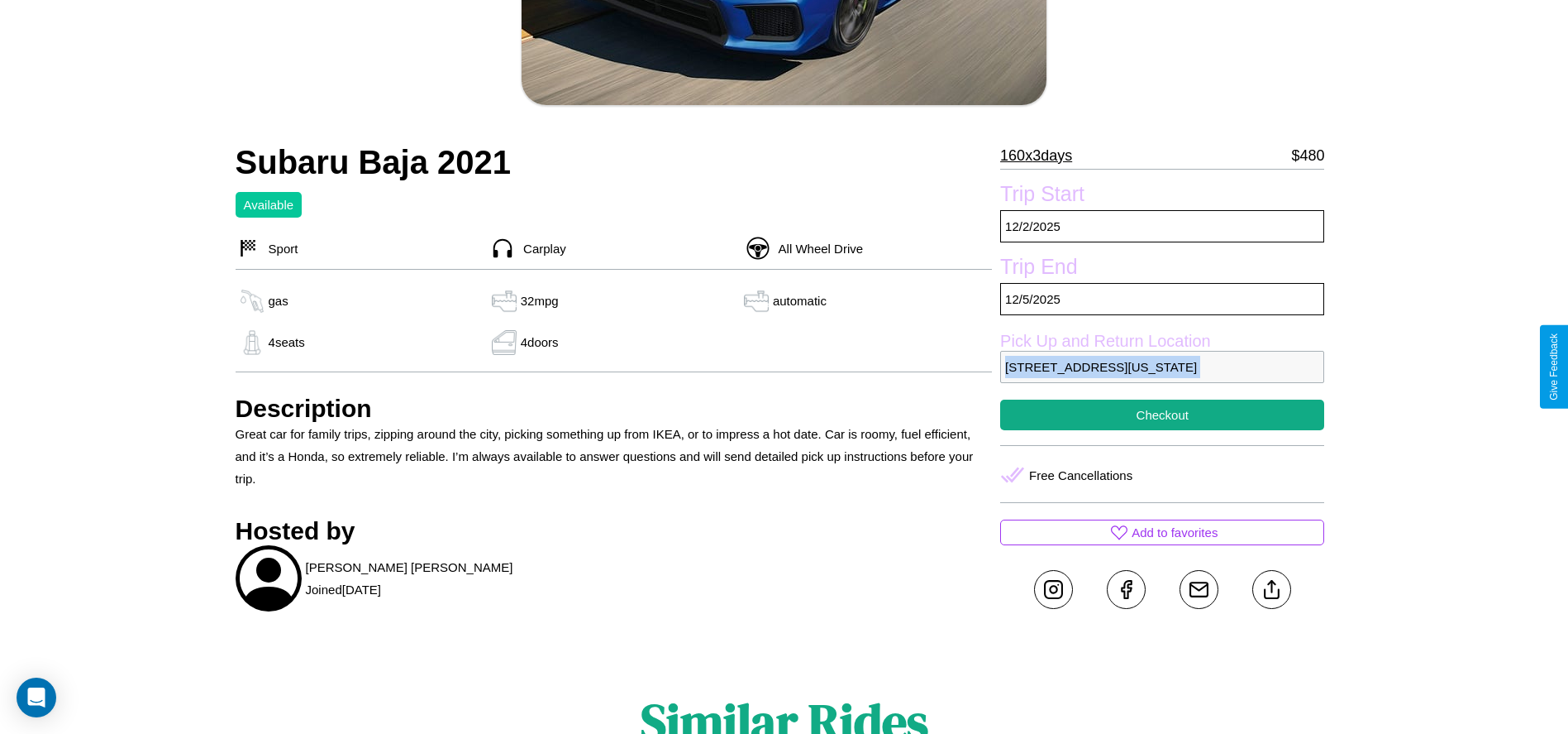
click at [1162, 367] on p "[STREET_ADDRESS][US_STATE]" at bounding box center [1162, 367] width 324 height 32
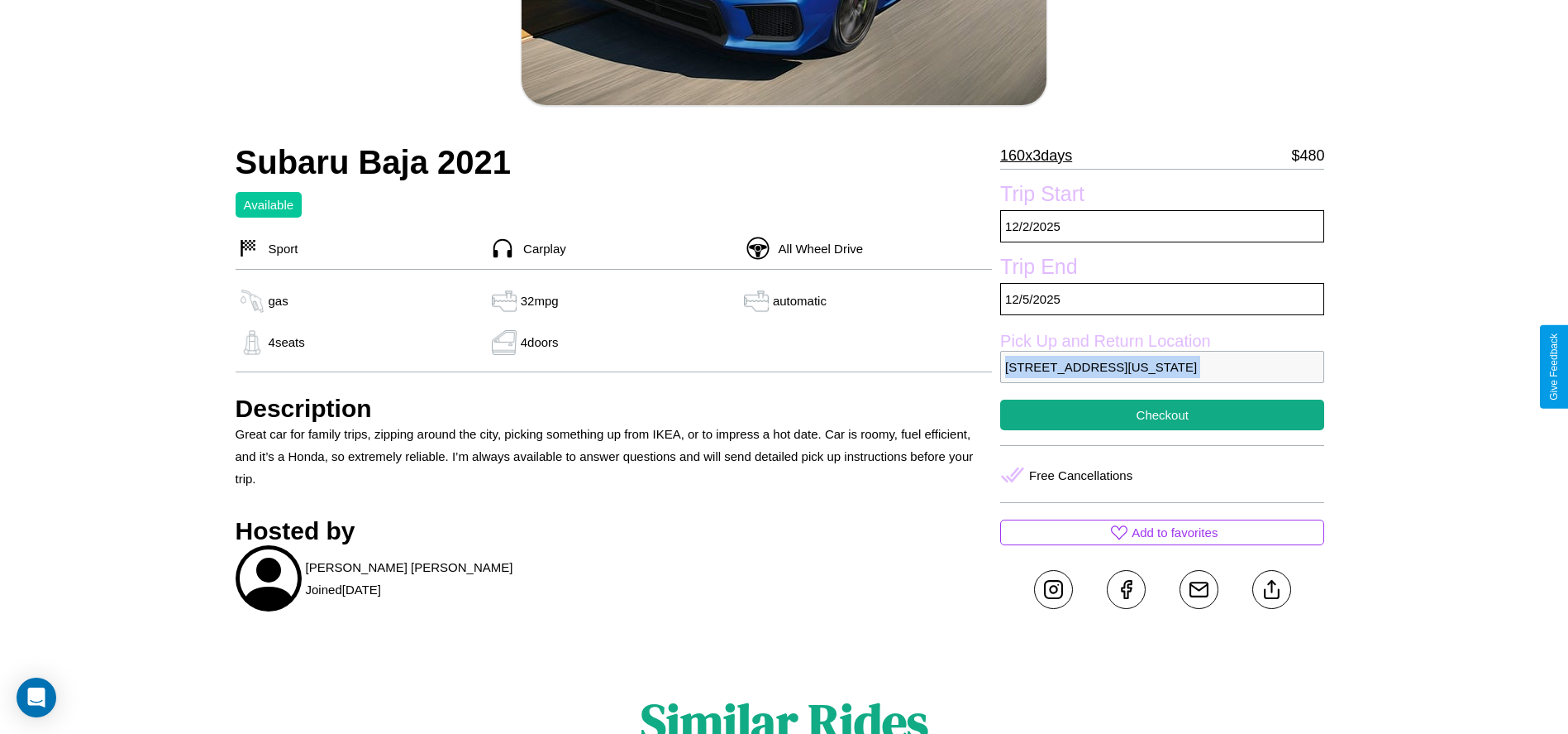
click at [1162, 367] on p "[STREET_ADDRESS][US_STATE]" at bounding box center [1162, 367] width 324 height 32
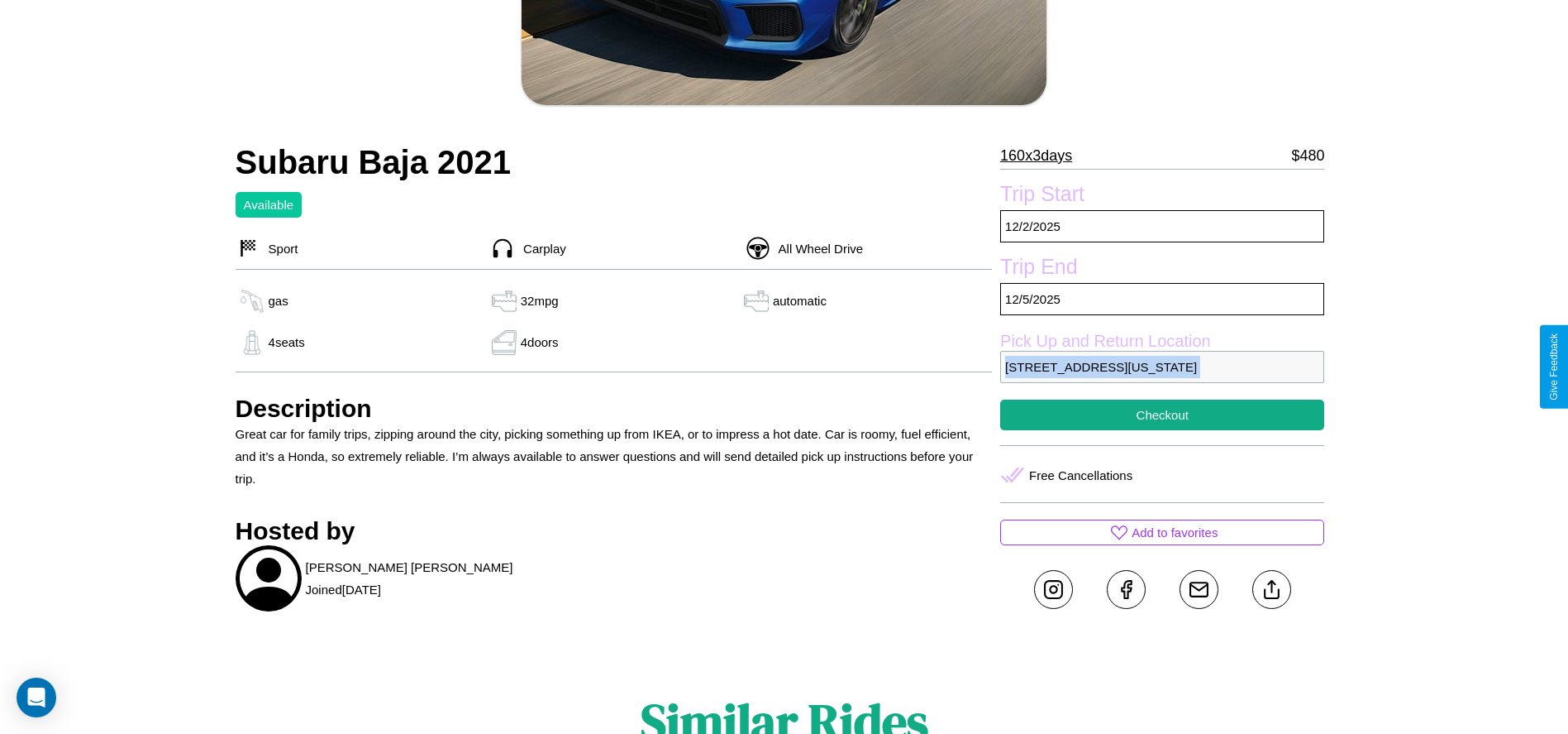
click at [1162, 367] on p "[STREET_ADDRESS][US_STATE]" at bounding box center [1162, 367] width 324 height 32
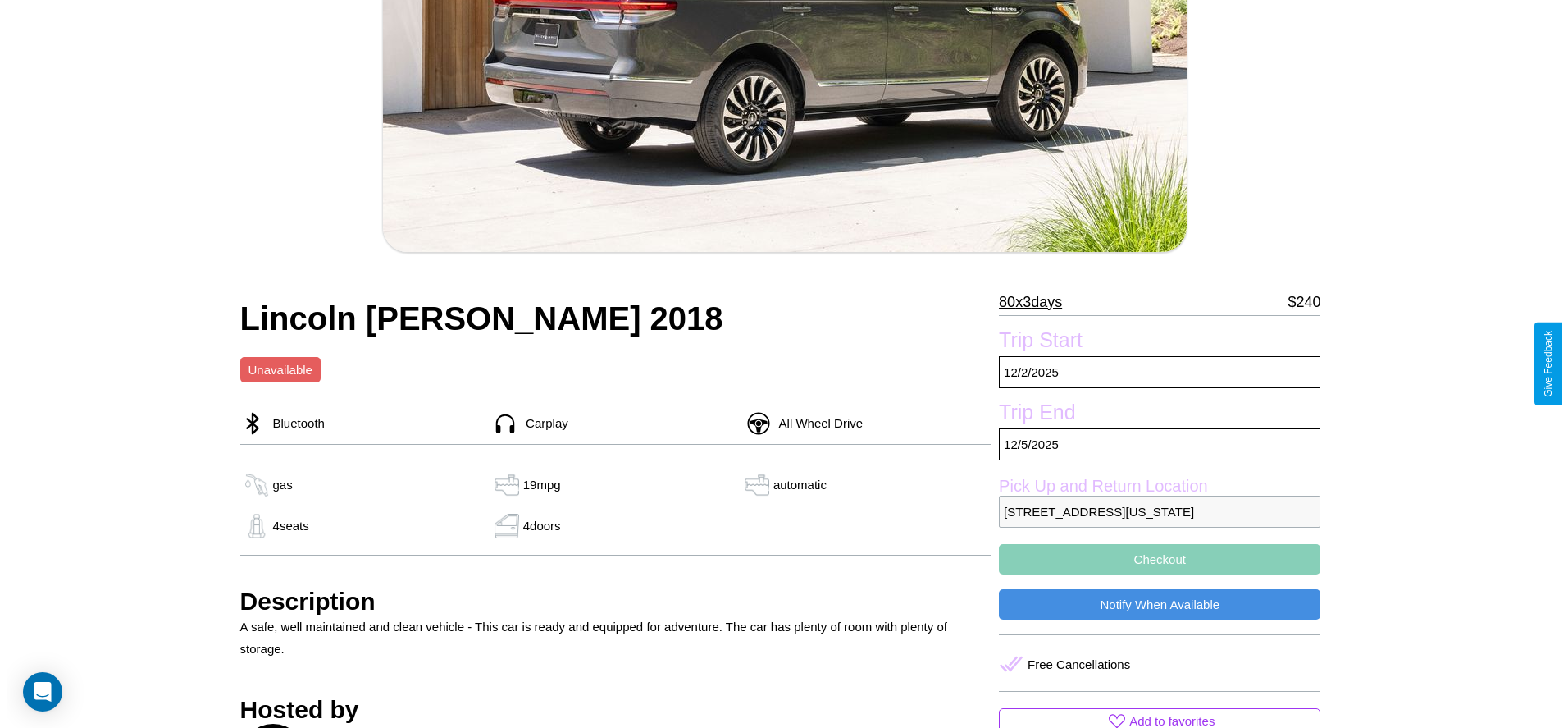
scroll to position [336, 0]
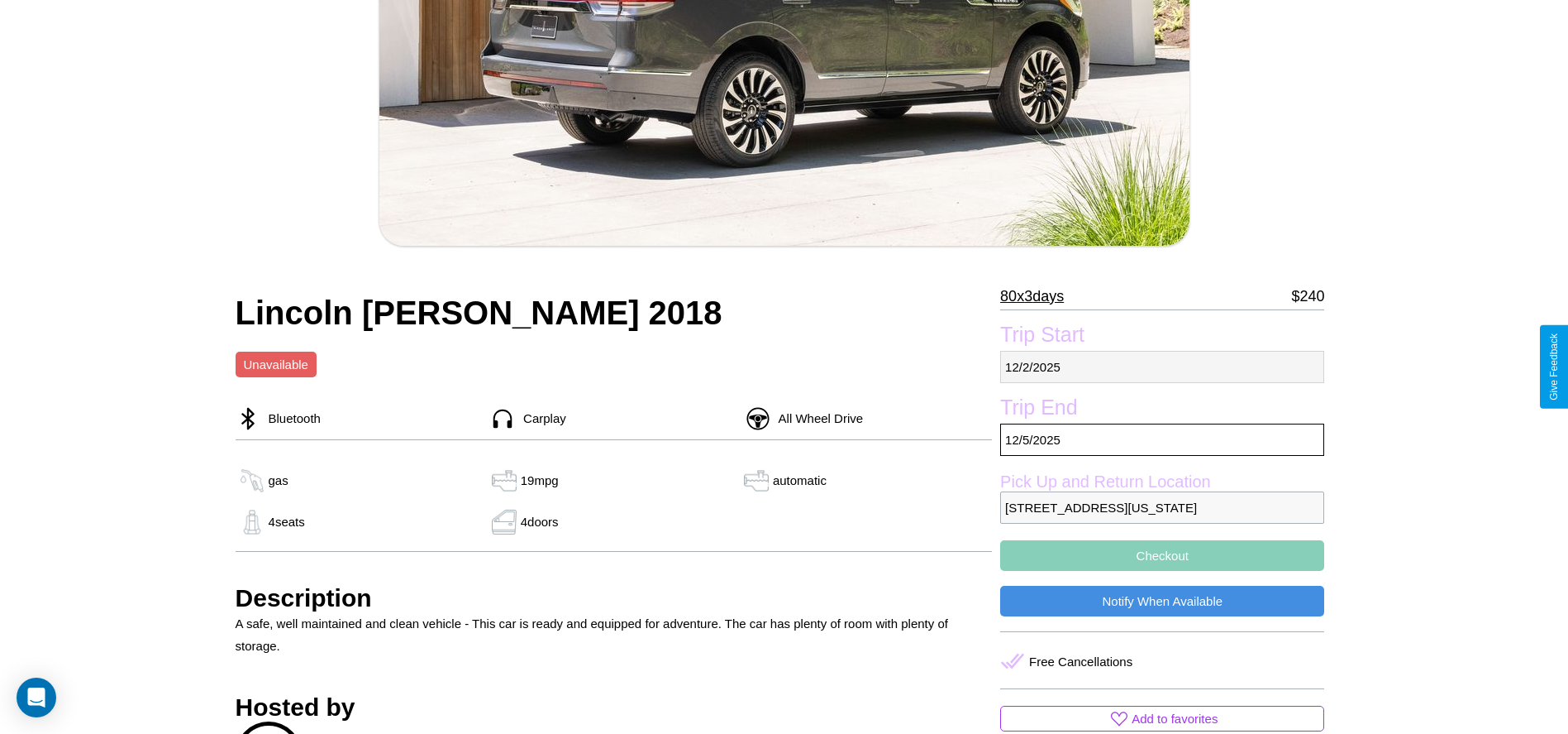
click at [1162, 367] on p "12 / 2 / 2025" at bounding box center [1162, 367] width 324 height 32
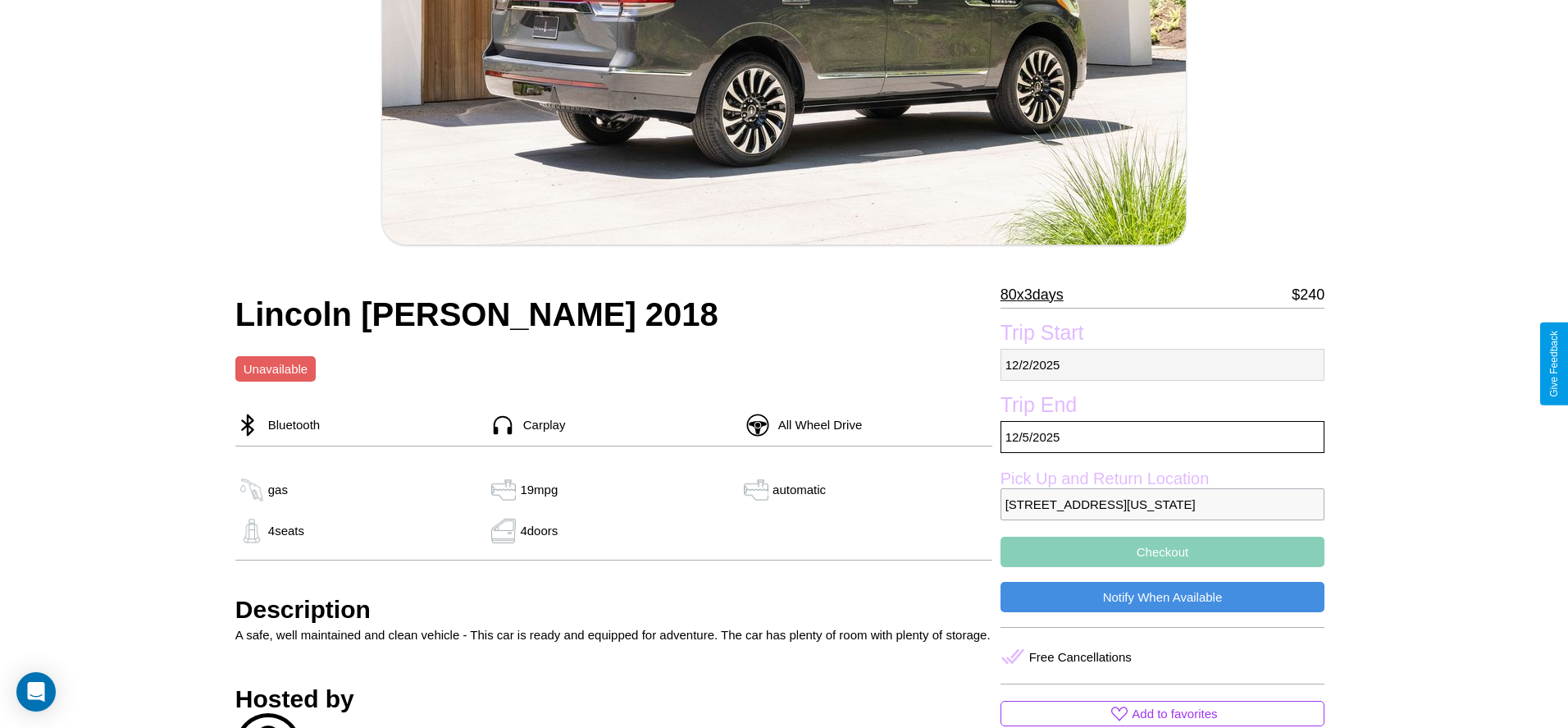
select select "*"
select select "****"
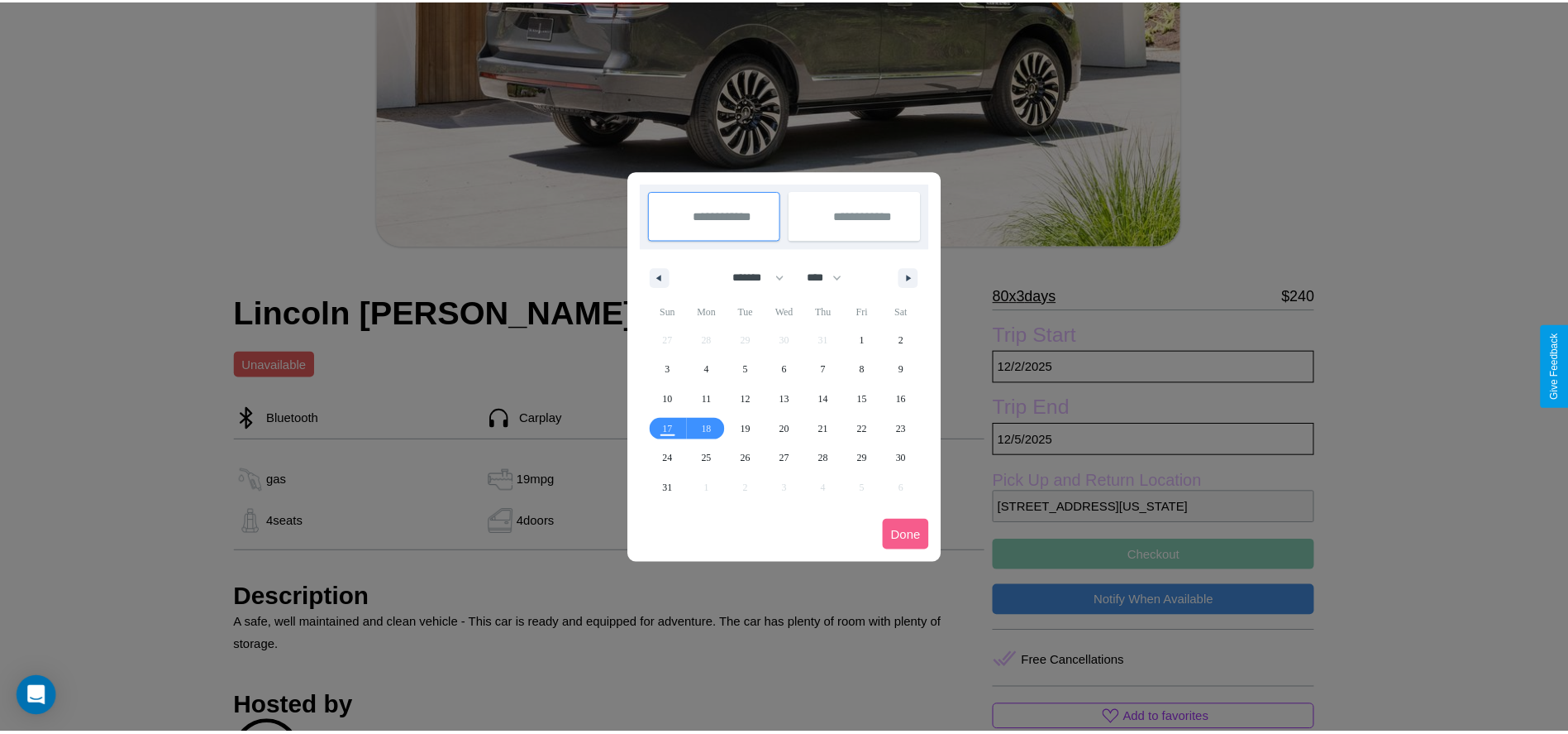
scroll to position [0, 0]
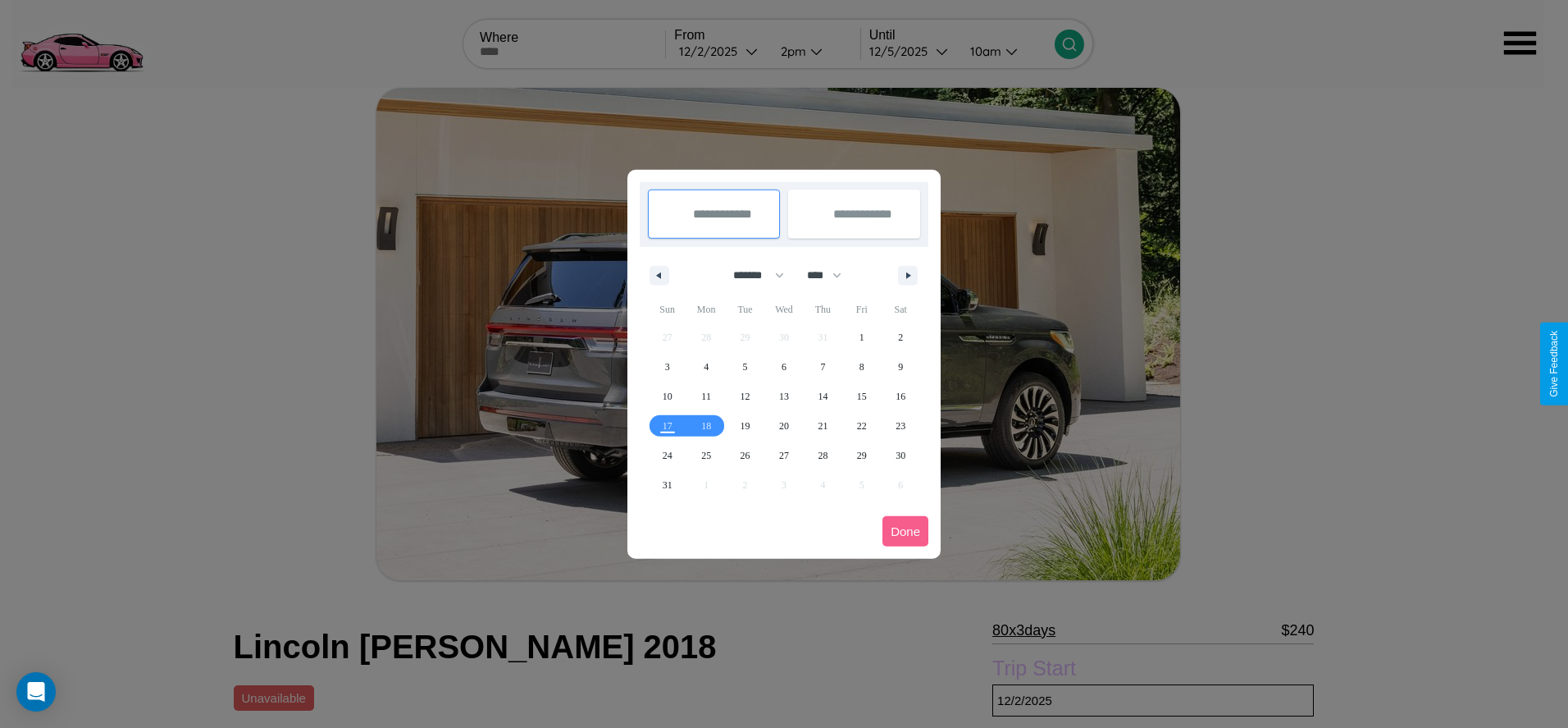
click at [720, 51] on div at bounding box center [784, 364] width 1568 height 728
